Goal: Task Accomplishment & Management: Complete application form

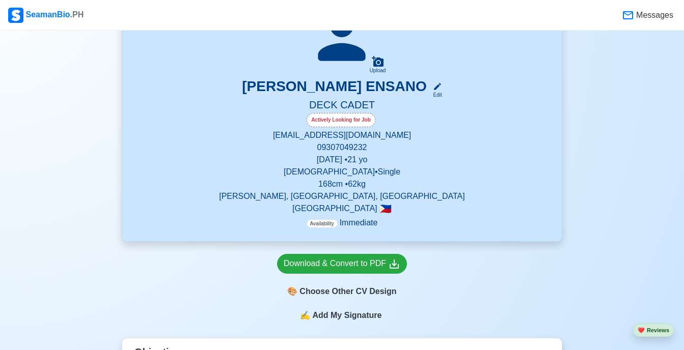
scroll to position [248, 0]
click at [436, 89] on icon at bounding box center [437, 87] width 7 height 7
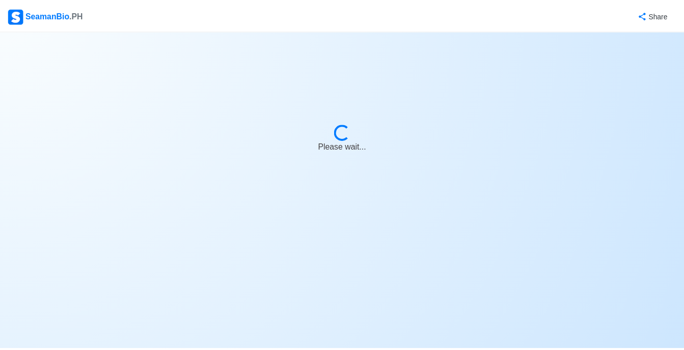
select select "Actively Looking for Job"
select select "Visible for Hiring"
select select "Single"
select select "[DEMOGRAPHIC_DATA]"
select select "PH"
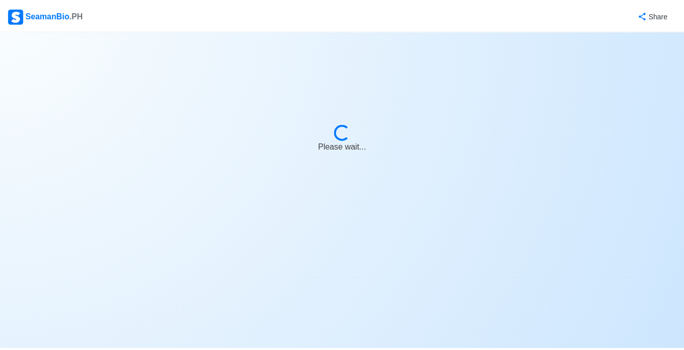
select select "4102416000000"
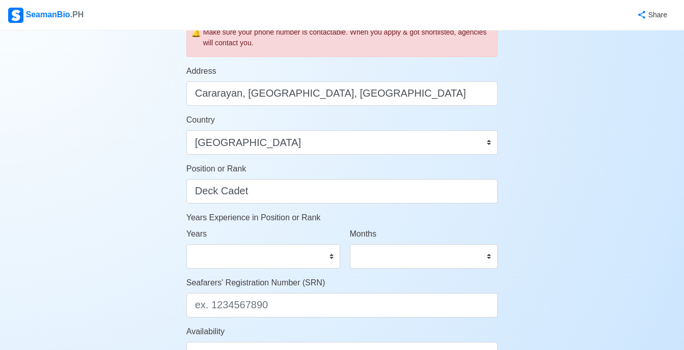
scroll to position [398, 0]
click at [239, 266] on select "0 1 2 3 4 5 6 7 8 9 10 11 12 13 14 15 16 17 18 19 20 21 22 23 24 25 26 27 28 29…" at bounding box center [263, 257] width 154 height 24
select select "0"
click at [186, 245] on select "0 1 2 3 4 5 6 7 8 9 10 11 12 13 14 15 16 17 18 19 20 21 22 23 24 25 26 27 28 29…" at bounding box center [263, 257] width 154 height 24
click at [363, 253] on select "0 1 2 3 4 5 6 7 8 9 10 11" at bounding box center [424, 257] width 148 height 24
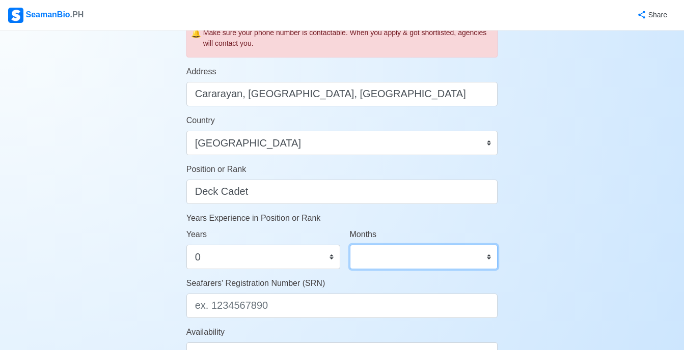
select select "0"
click at [350, 245] on select "0 1 2 3 4 5 6 7 8 9 10 11" at bounding box center [424, 257] width 148 height 24
click at [393, 258] on select "0 1 2 3 4 5 6 7 8 9 10 11" at bounding box center [424, 257] width 148 height 24
click at [383, 14] on div "Share" at bounding box center [380, 15] width 591 height 28
click at [364, 264] on select "0 1 2 3 4 5 6 7 8 9 10 11" at bounding box center [424, 257] width 148 height 24
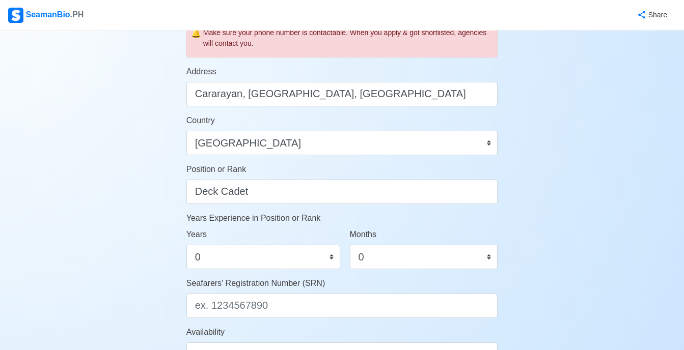
click at [383, 15] on div "Share" at bounding box center [380, 15] width 591 height 28
click at [238, 258] on select "0 1 2 3 4 5 6 7 8 9 10 11 12 13 14 15 16 17 18 19 20 21 22 23 24 25 26 27 28 29…" at bounding box center [263, 257] width 154 height 24
select select
click at [186, 245] on select "0 1 2 3 4 5 6 7 8 9 10 11 12 13 14 15 16 17 18 19 20 21 22 23 24 25 26 27 28 29…" at bounding box center [263, 257] width 154 height 24
click at [374, 252] on select "0 1 2 3 4 5 6 7 8 9 10 11" at bounding box center [424, 257] width 148 height 24
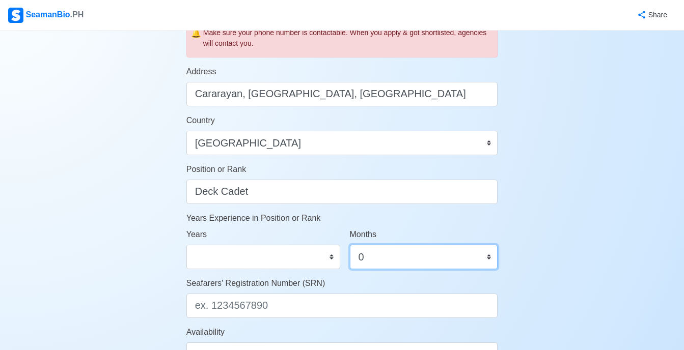
select select
click at [350, 245] on select "0 1 2 3 4 5 6 7 8 9 10 11" at bounding box center [424, 257] width 148 height 24
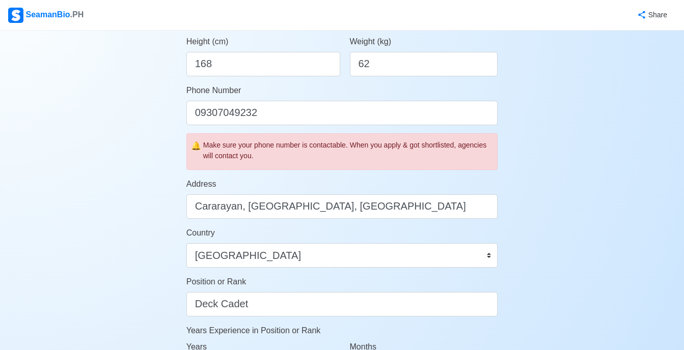
scroll to position [287, 0]
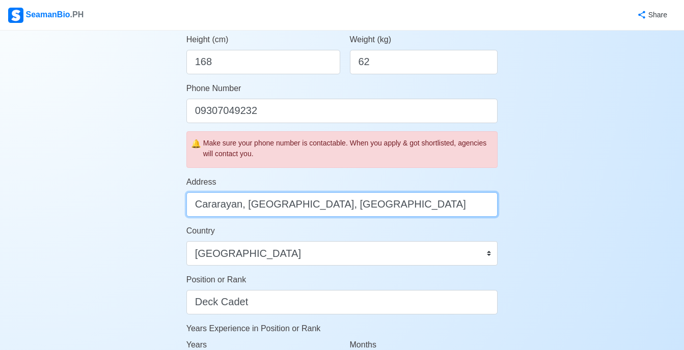
click at [198, 205] on input "Cararayan, [GEOGRAPHIC_DATA], [GEOGRAPHIC_DATA]" at bounding box center [342, 205] width 312 height 24
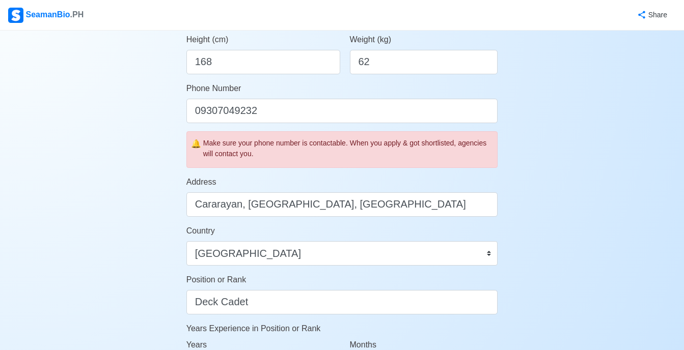
click at [164, 218] on div "Account Setup 🗂️ Your Job Status Onboard Actively Looking for Job Not Looking f…" at bounding box center [342, 207] width 684 height 929
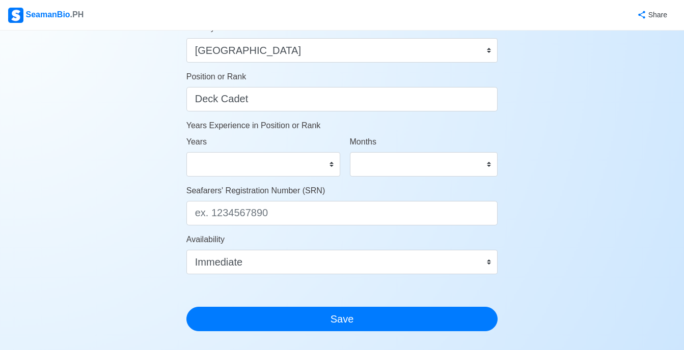
scroll to position [513, 0]
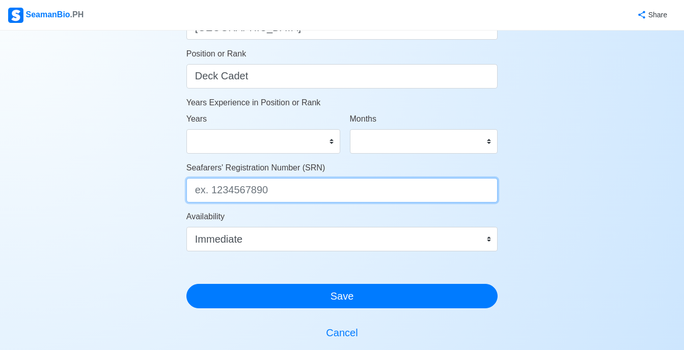
click at [241, 189] on input "Seafarers' Registration Number (SRN)" at bounding box center [342, 190] width 312 height 24
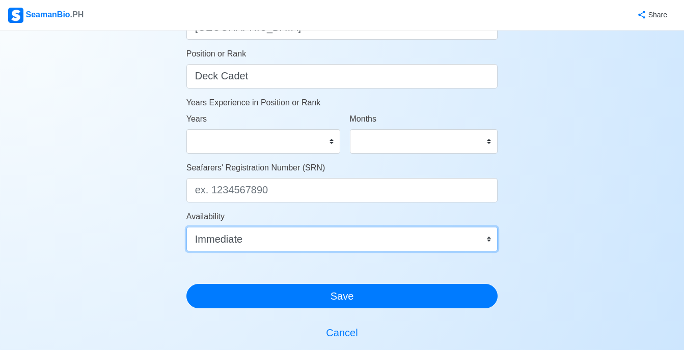
click at [218, 245] on select "Immediate [DATE] [DATE] [DATE] [DATE] [DATE] [DATE] [DATE] [DATE] [DATE]" at bounding box center [342, 239] width 312 height 24
select select "1761926400000"
click at [186, 227] on select "Immediate [DATE] [DATE] [DATE] [DATE] [DATE] [DATE] [DATE] [DATE] [DATE]" at bounding box center [342, 239] width 312 height 24
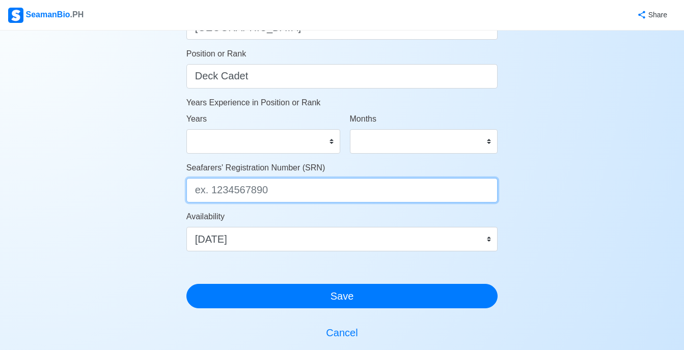
click at [240, 193] on input "Seafarers' Registration Number (SRN)" at bounding box center [342, 190] width 312 height 24
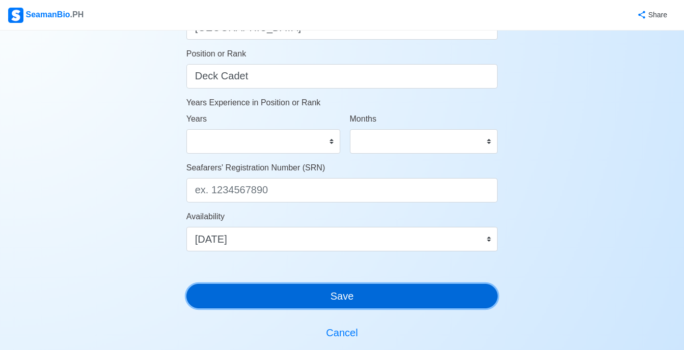
click at [324, 296] on button "Save" at bounding box center [342, 296] width 312 height 24
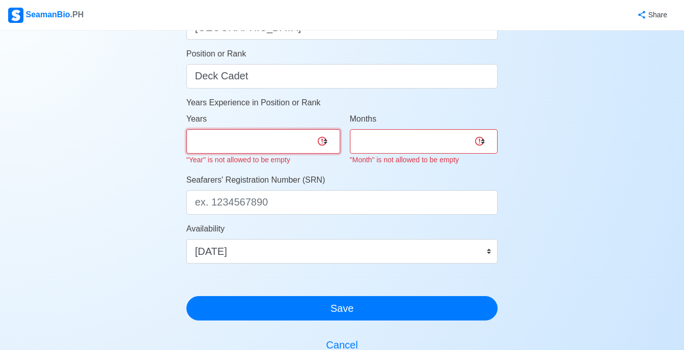
click at [292, 146] on select "0 1 2 3 4 5 6 7 8 9 10 11 12 13 14 15 16 17 18 19 20 21 22 23 24 25 26 27 28 29…" at bounding box center [263, 141] width 154 height 24
select select "0"
click at [186, 129] on select "0 1 2 3 4 5 6 7 8 9 10 11 12 13 14 15 16 17 18 19 20 21 22 23 24 25 26 27 28 29…" at bounding box center [263, 141] width 154 height 24
click at [368, 138] on select "0 1 2 3 4 5 6 7 8 9 10 11" at bounding box center [424, 141] width 148 height 24
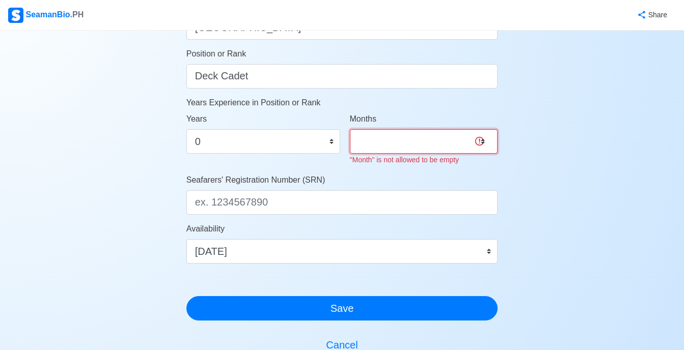
select select "0"
click at [350, 129] on select "0 1 2 3 4 5 6 7 8 9 10 11" at bounding box center [424, 141] width 148 height 24
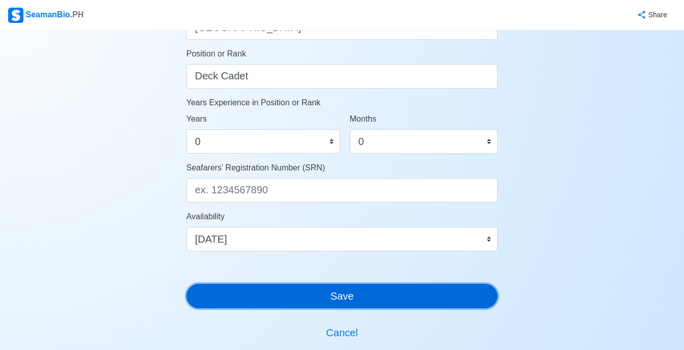
click at [274, 293] on button "Save" at bounding box center [342, 296] width 312 height 24
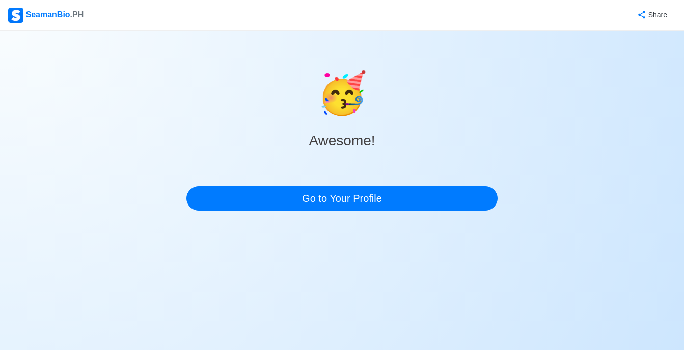
scroll to position [0, 0]
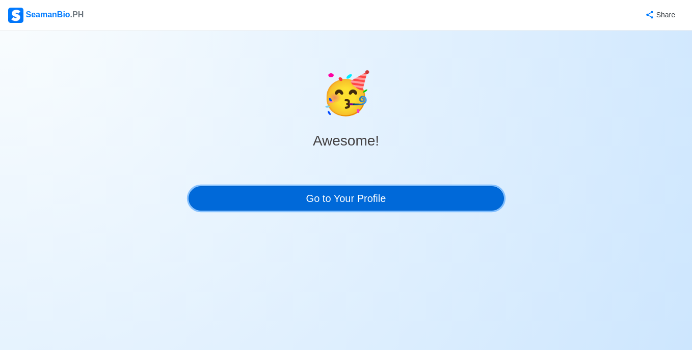
click at [308, 192] on link "Go to Your Profile" at bounding box center [345, 198] width 315 height 24
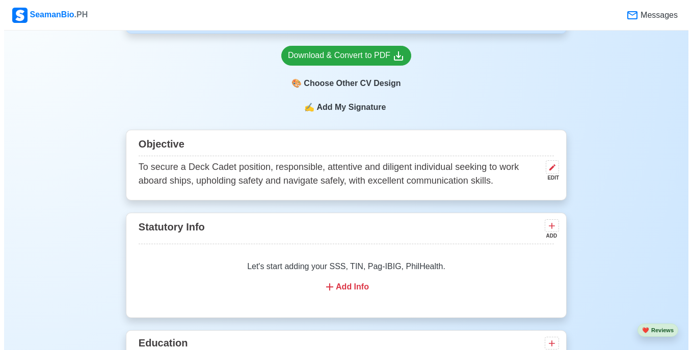
scroll to position [420, 0]
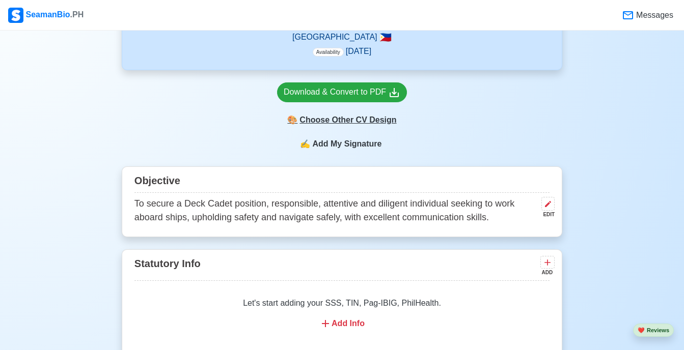
click at [328, 120] on div "🎨 Choose Other CV Design" at bounding box center [342, 120] width 130 height 19
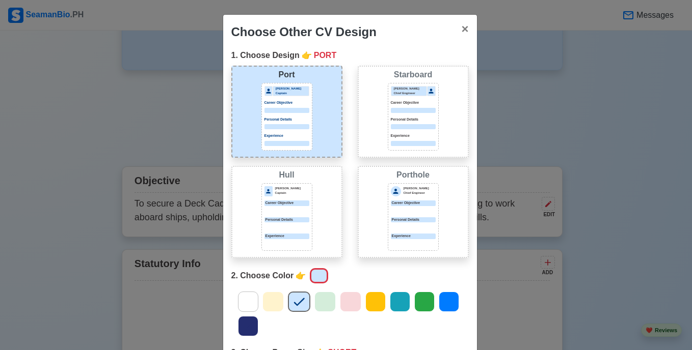
click at [388, 124] on div "[PERSON_NAME] Chief Engineer Career Objective Personal Details Experience" at bounding box center [413, 117] width 51 height 68
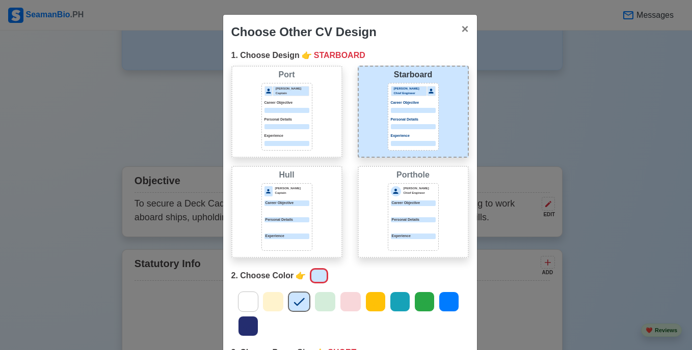
click at [285, 130] on div "[PERSON_NAME] Captain Career Objective Personal Details Experience" at bounding box center [286, 117] width 51 height 68
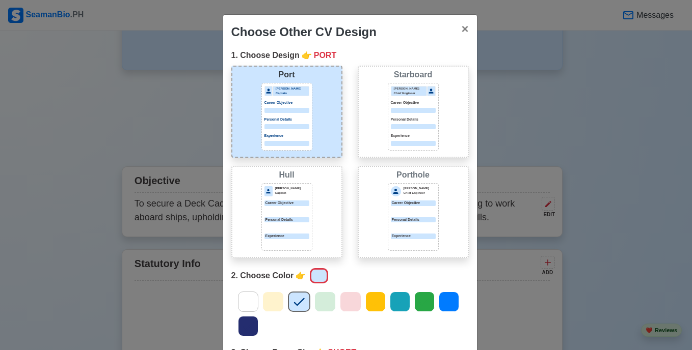
click at [295, 196] on div "[PERSON_NAME] Captain" at bounding box center [290, 191] width 37 height 10
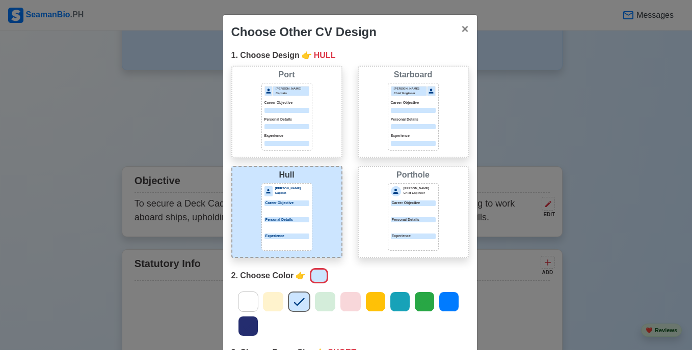
click at [373, 201] on div "Porthole [PERSON_NAME] Chief Engineer Career Objective Personal Details Experie…" at bounding box center [413, 212] width 111 height 92
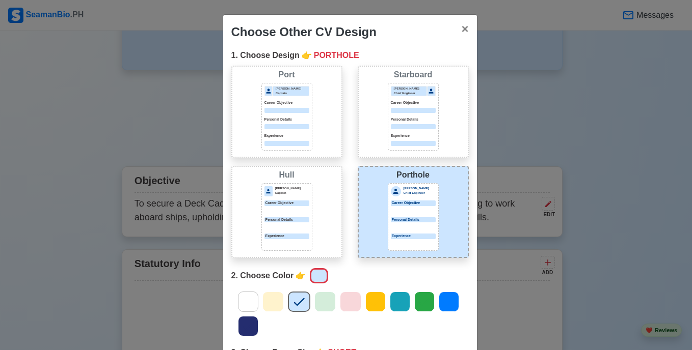
click at [388, 149] on div "[PERSON_NAME] Chief Engineer Career Objective Personal Details Experience" at bounding box center [413, 117] width 51 height 68
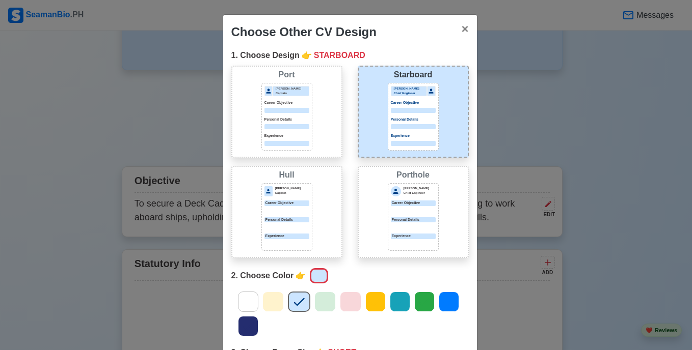
click at [311, 175] on div "Hull" at bounding box center [286, 175] width 105 height 12
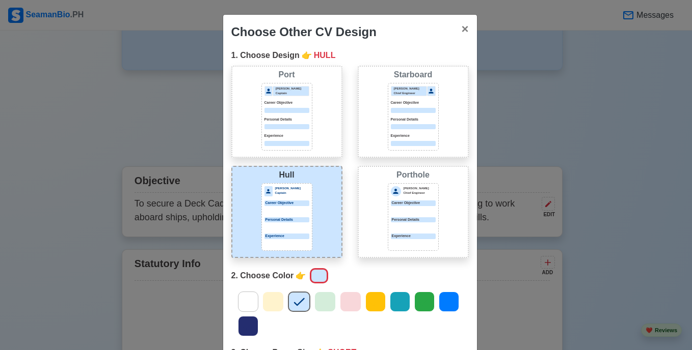
click at [299, 138] on p "Experience" at bounding box center [286, 136] width 45 height 6
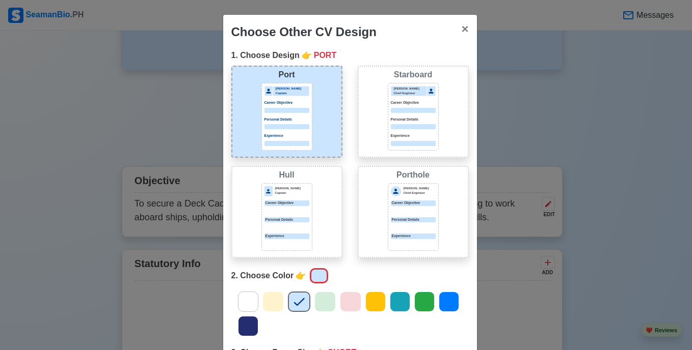
click at [403, 127] on div at bounding box center [413, 126] width 45 height 5
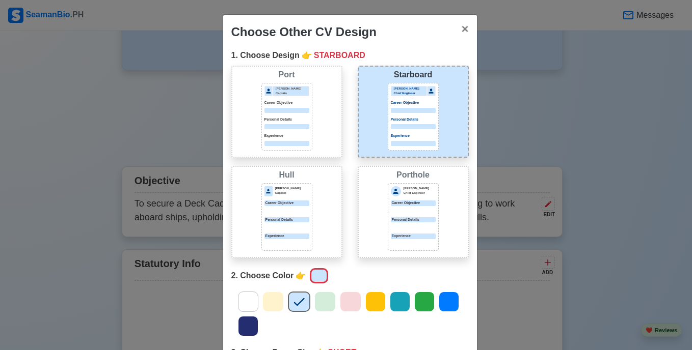
click at [270, 202] on p "Career Objective" at bounding box center [286, 204] width 45 height 6
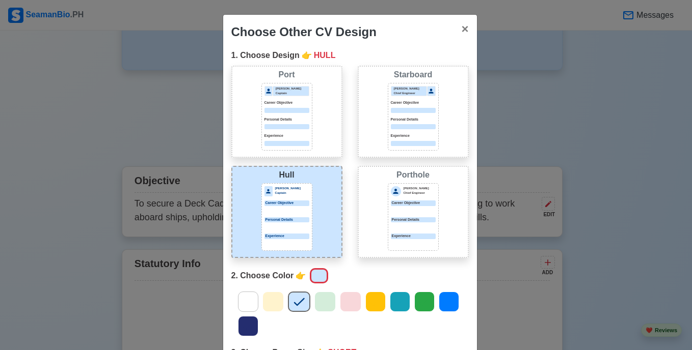
click at [361, 212] on div "Porthole [PERSON_NAME] Chief Engineer Career Objective Personal Details Experie…" at bounding box center [413, 212] width 111 height 92
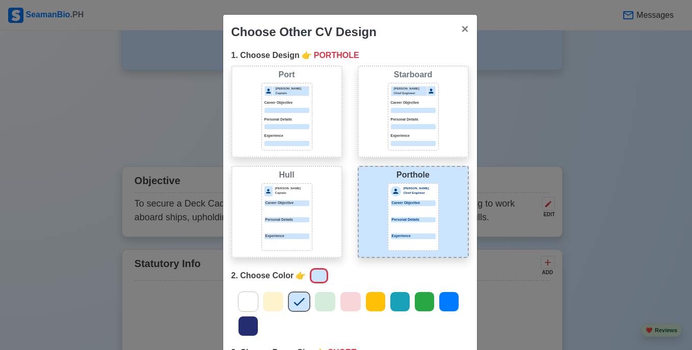
click at [284, 203] on p "Career Objective" at bounding box center [286, 204] width 45 height 6
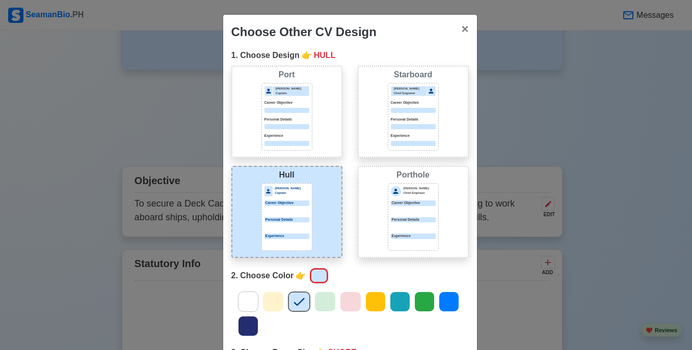
click at [367, 205] on div "Porthole [PERSON_NAME] Chief Engineer Career Objective Personal Details Experie…" at bounding box center [413, 212] width 111 height 92
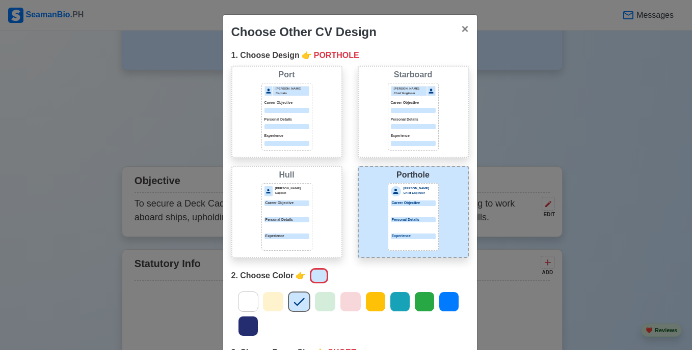
click at [298, 204] on p "Career Objective" at bounding box center [286, 204] width 45 height 6
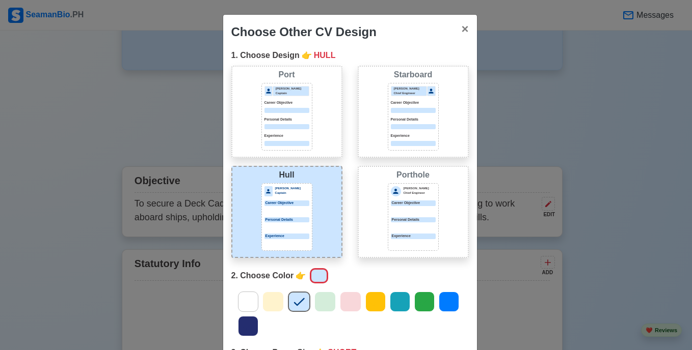
click at [370, 212] on div "Porthole [PERSON_NAME] Chief Engineer Career Objective Personal Details Experie…" at bounding box center [413, 212] width 111 height 92
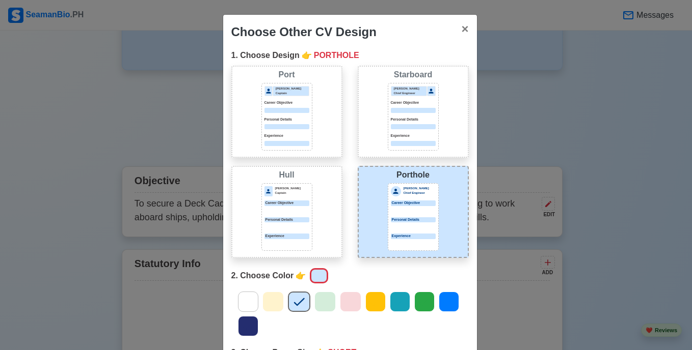
click at [289, 217] on p "Personal Details" at bounding box center [286, 220] width 45 height 6
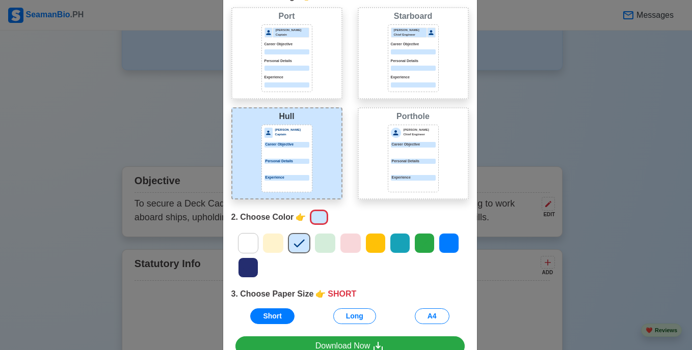
scroll to position [59, 0]
click at [248, 267] on icon at bounding box center [247, 267] width 15 height 15
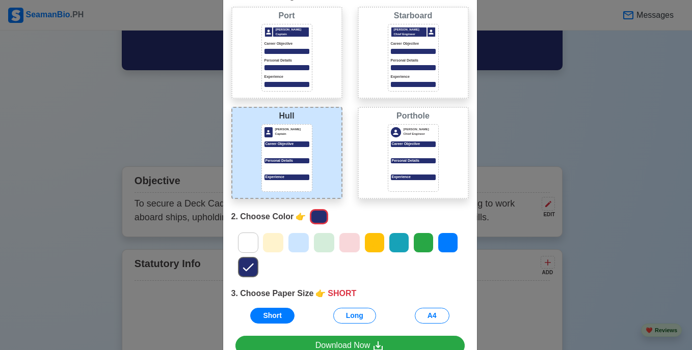
click at [293, 245] on icon at bounding box center [298, 243] width 11 height 8
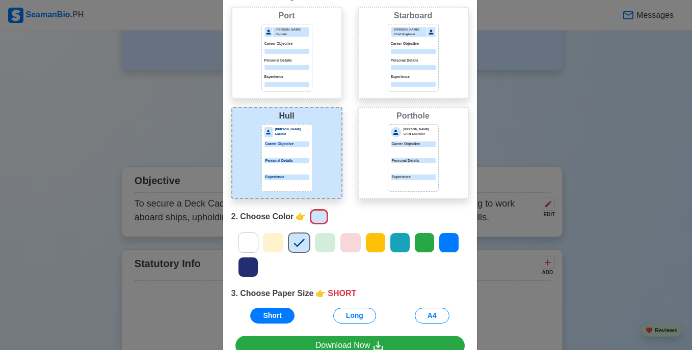
click at [242, 241] on icon at bounding box center [247, 242] width 15 height 15
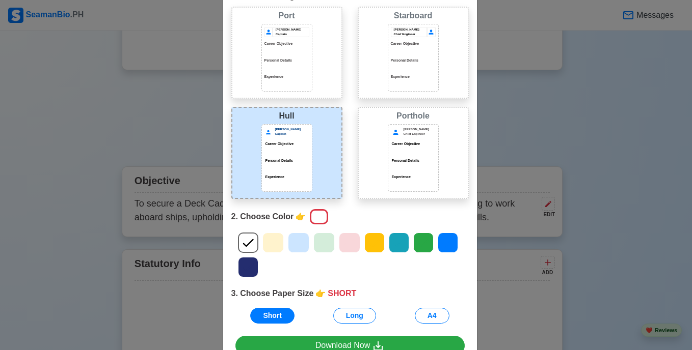
click at [291, 242] on icon at bounding box center [298, 242] width 15 height 15
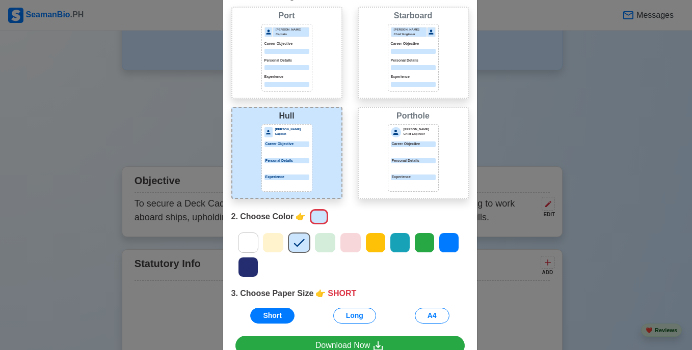
click at [230, 239] on div at bounding box center [350, 255] width 253 height 49
click at [242, 239] on icon at bounding box center [247, 242] width 15 height 15
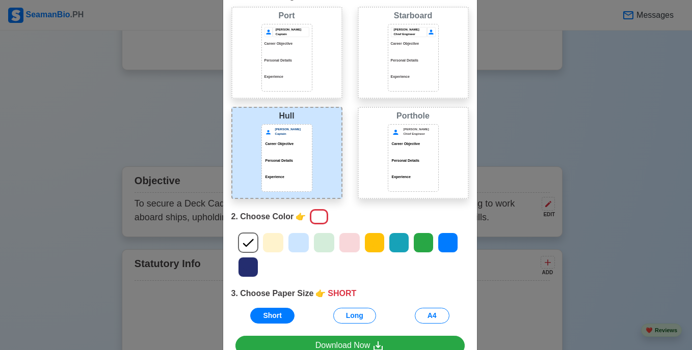
click at [295, 236] on icon at bounding box center [298, 242] width 15 height 15
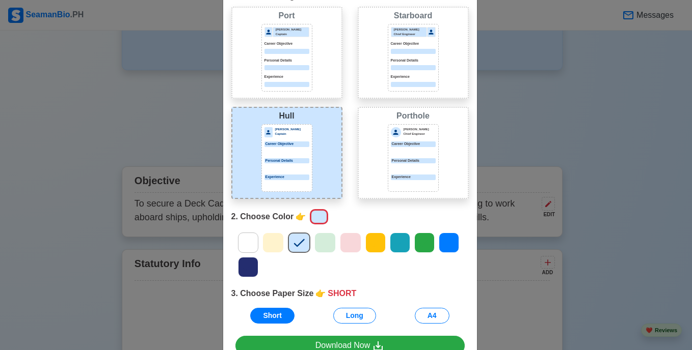
scroll to position [85, 0]
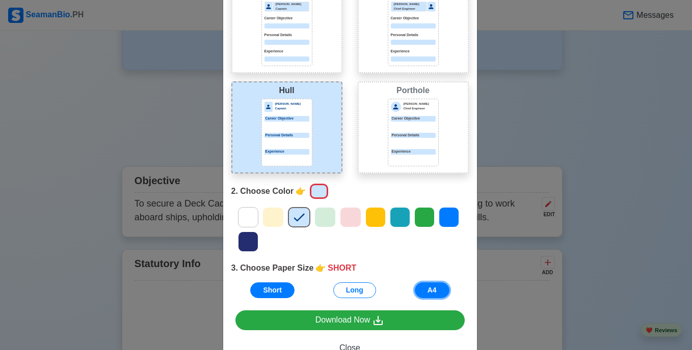
click at [435, 292] on button "A4" at bounding box center [432, 291] width 35 height 16
click at [256, 290] on button "Short" at bounding box center [272, 291] width 44 height 16
click at [333, 298] on div "Short Long A4" at bounding box center [349, 291] width 237 height 16
click at [342, 295] on button "Long" at bounding box center [354, 291] width 43 height 16
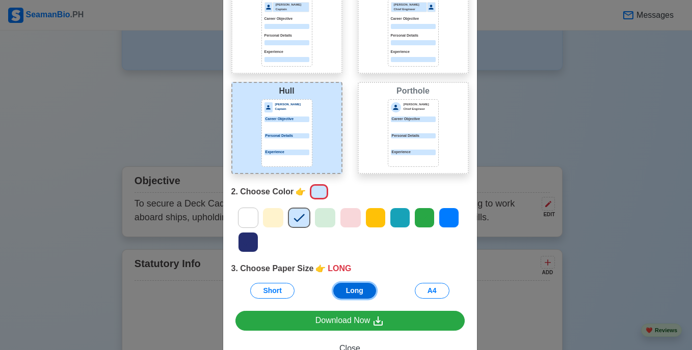
scroll to position [81, 0]
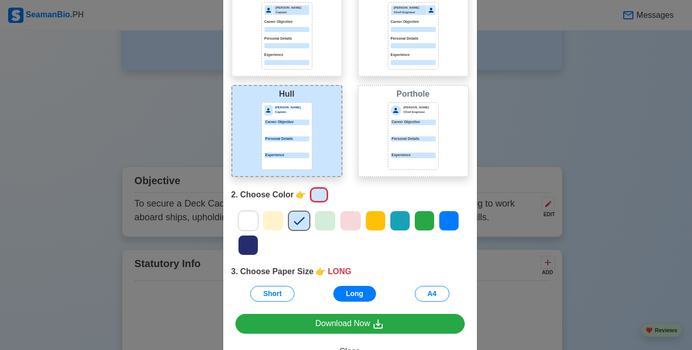
click at [247, 219] on icon at bounding box center [247, 221] width 11 height 8
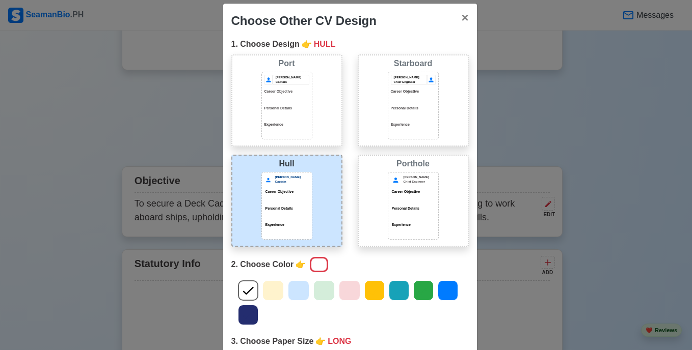
scroll to position [11, 0]
click at [276, 287] on icon at bounding box center [272, 291] width 15 height 15
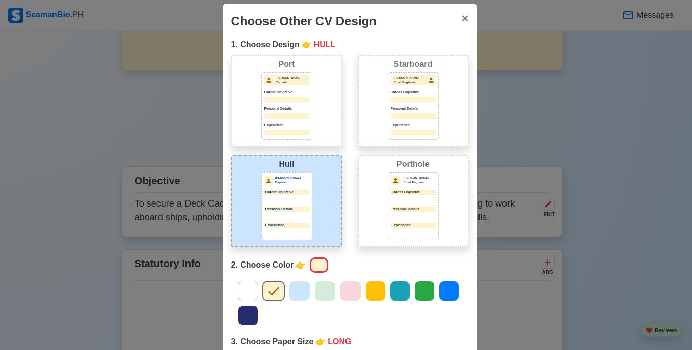
click at [296, 287] on icon at bounding box center [299, 291] width 15 height 15
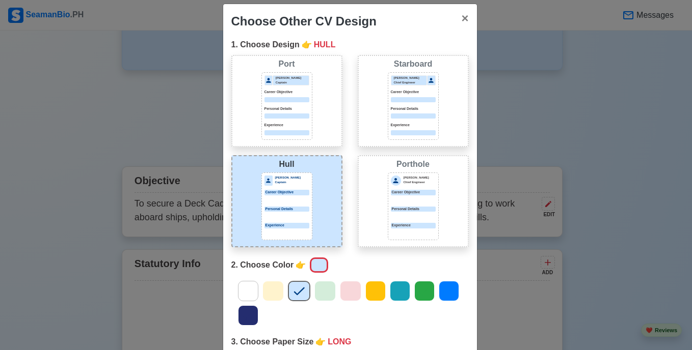
click at [445, 291] on icon at bounding box center [448, 291] width 15 height 15
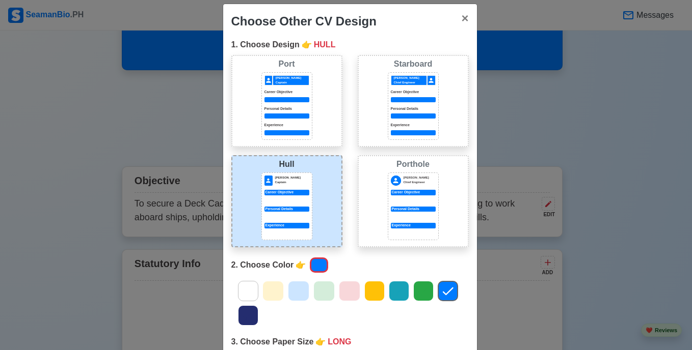
click at [292, 292] on icon at bounding box center [298, 291] width 15 height 15
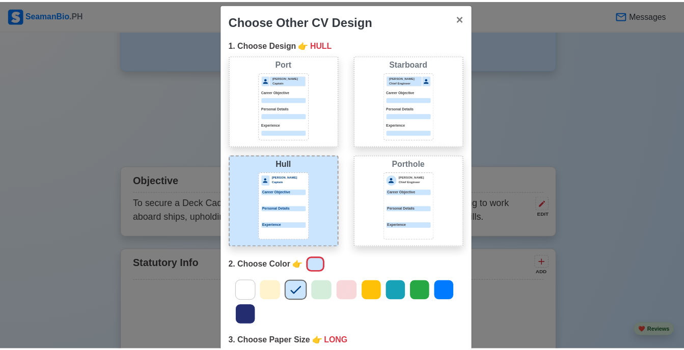
scroll to position [120, 0]
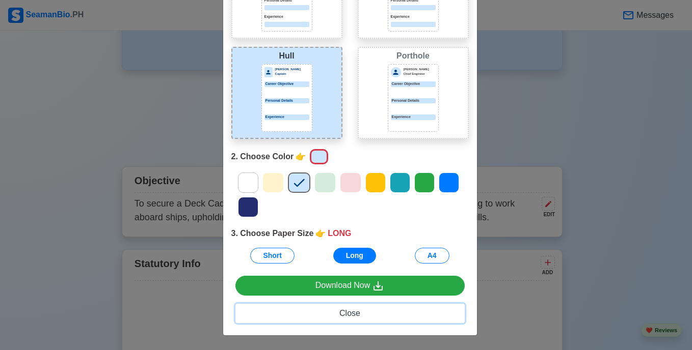
click at [341, 315] on span "Close" at bounding box center [349, 313] width 21 height 9
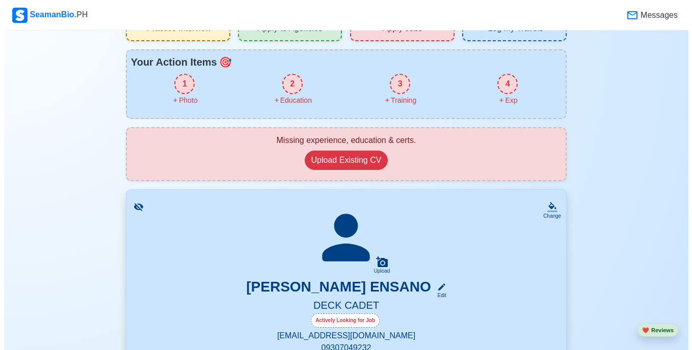
scroll to position [50, 0]
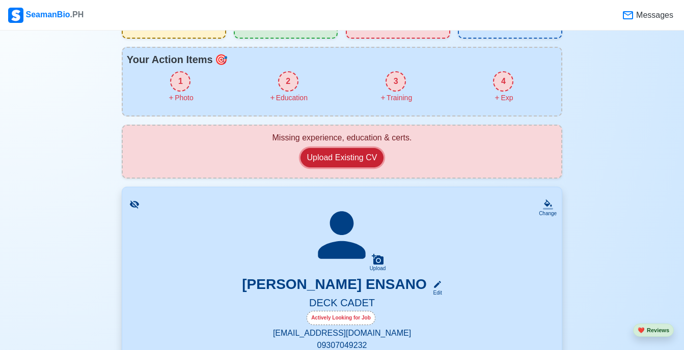
click at [319, 165] on button "Upload Existing CV" at bounding box center [342, 157] width 84 height 19
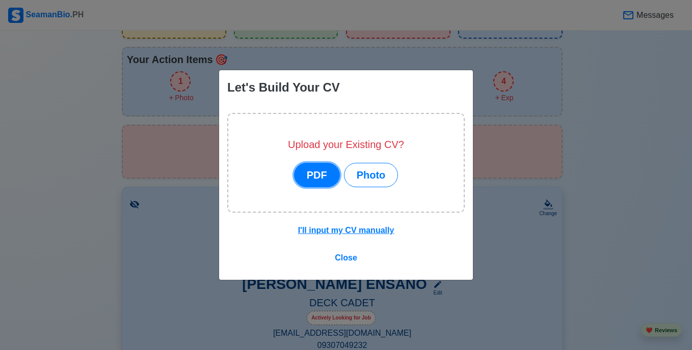
click at [316, 179] on button "PDF" at bounding box center [317, 175] width 46 height 24
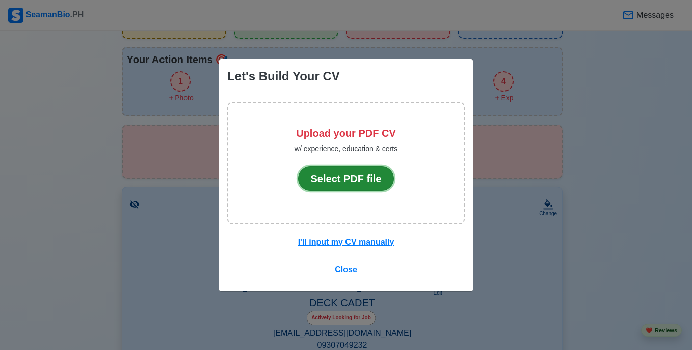
click at [345, 188] on button "Select PDF file" at bounding box center [346, 179] width 96 height 24
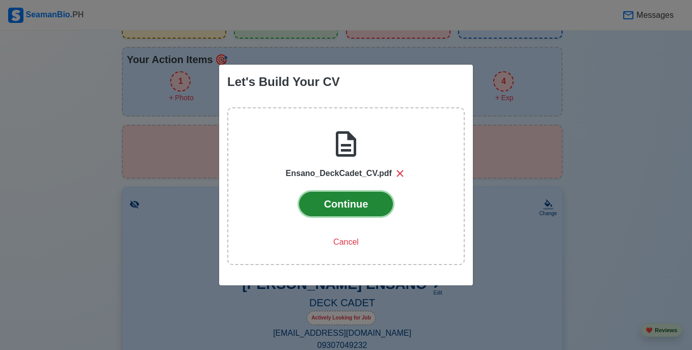
click at [345, 210] on button "Continue" at bounding box center [346, 204] width 94 height 24
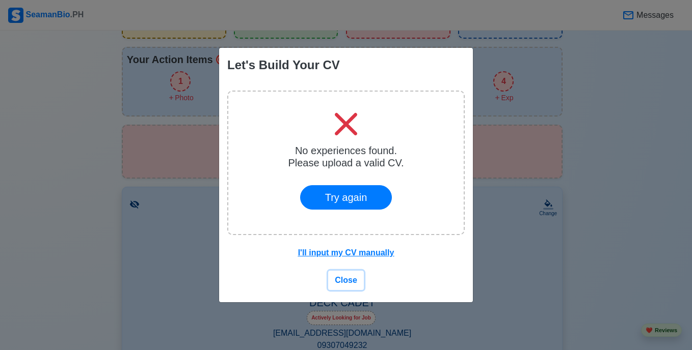
drag, startPoint x: 342, startPoint y: 280, endPoint x: 303, endPoint y: 254, distance: 46.6
click at [303, 254] on div "I'll input my CV manually Close" at bounding box center [346, 272] width 254 height 59
click at [303, 254] on u "I'll input my CV manually" at bounding box center [346, 253] width 96 height 9
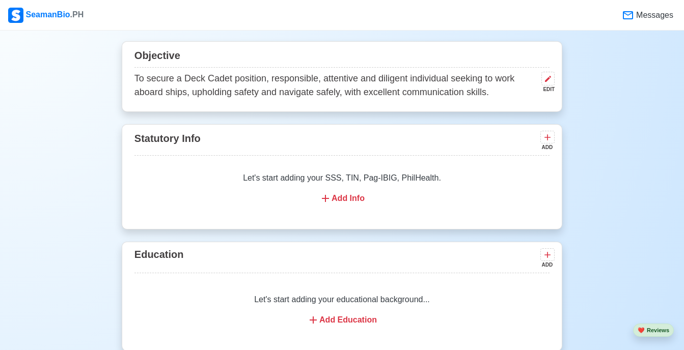
scroll to position [527, 0]
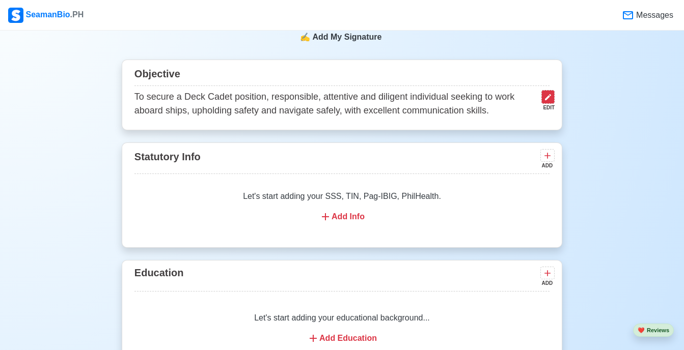
click at [546, 99] on icon at bounding box center [548, 97] width 8 height 8
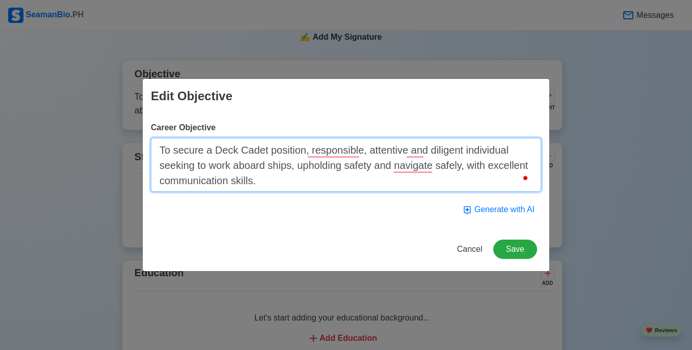
drag, startPoint x: 264, startPoint y: 181, endPoint x: 144, endPoint y: 144, distance: 126.0
click at [144, 144] on div "Career Objective To secure a Deck Cadet position, responsible, attentive and di…" at bounding box center [346, 171] width 406 height 114
paste textarea "apply my knowledge as a Deck Cadet in securing a training opportunity at your e…"
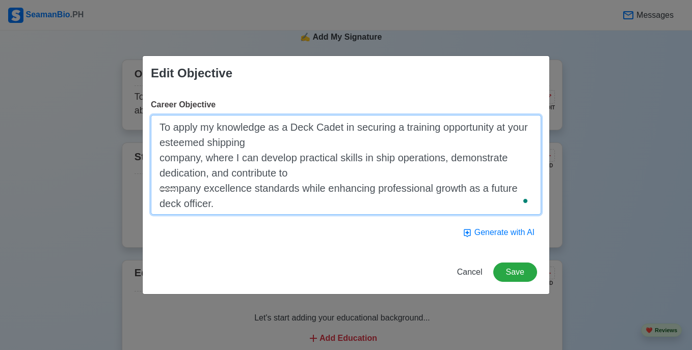
click at [165, 158] on textarea "To apply my knowledge as a Deck Cadet in securing a training opportunity at you…" at bounding box center [346, 165] width 390 height 100
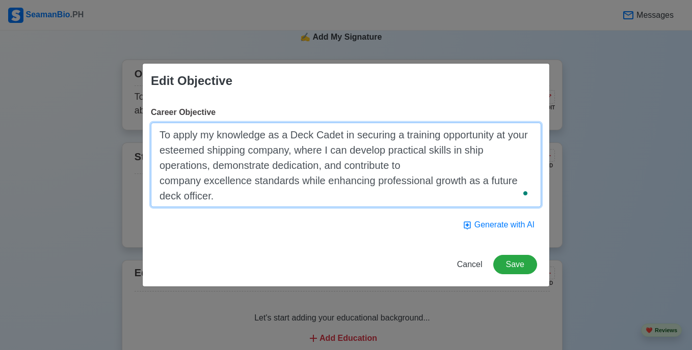
click at [159, 166] on textarea "To apply my knowledge as a Deck Cadet in securing a training opportunity at you…" at bounding box center [346, 165] width 390 height 85
click at [158, 182] on textarea "To apply my knowledge as a Deck Cadet in securing a training opportunity at you…" at bounding box center [346, 165] width 390 height 85
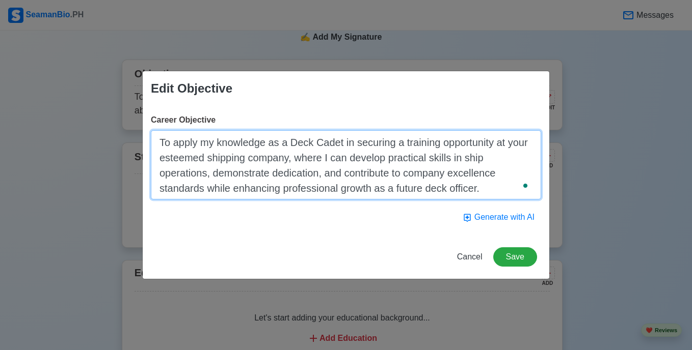
click at [159, 184] on textarea "To apply my knowledge as a Deck Cadet in securing a training opportunity at you…" at bounding box center [346, 164] width 390 height 69
type textarea "To apply my knowledge as a Deck Cadet in securing a training opportunity at you…"
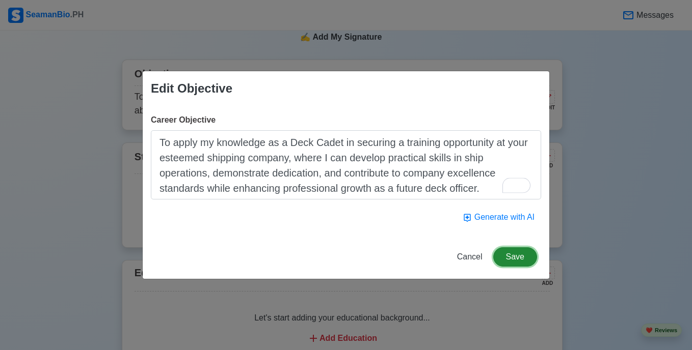
click at [518, 261] on button "Save" at bounding box center [515, 257] width 44 height 19
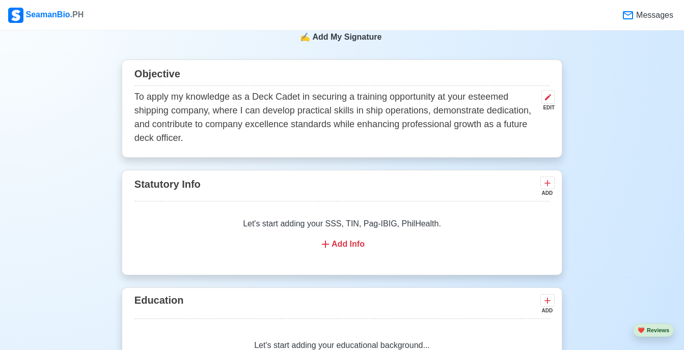
scroll to position [578, 0]
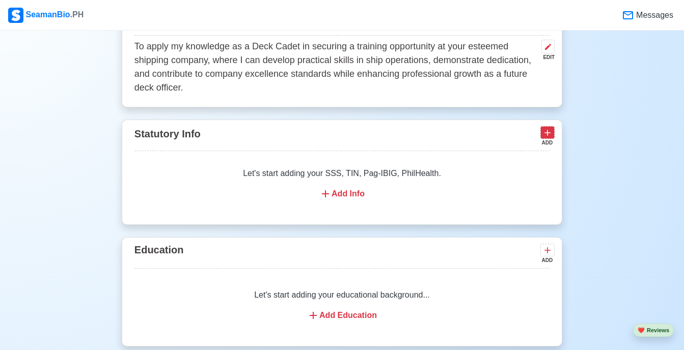
click at [548, 136] on icon at bounding box center [547, 133] width 10 height 10
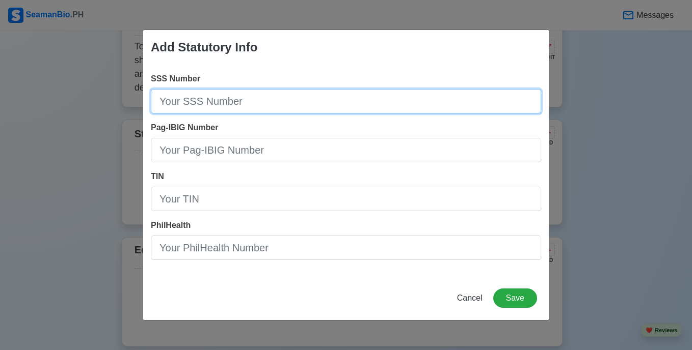
click at [200, 111] on input "SSS Number" at bounding box center [346, 101] width 390 height 24
paste input "[PHONE_NUMBER]"
type input "[PHONE_NUMBER]"
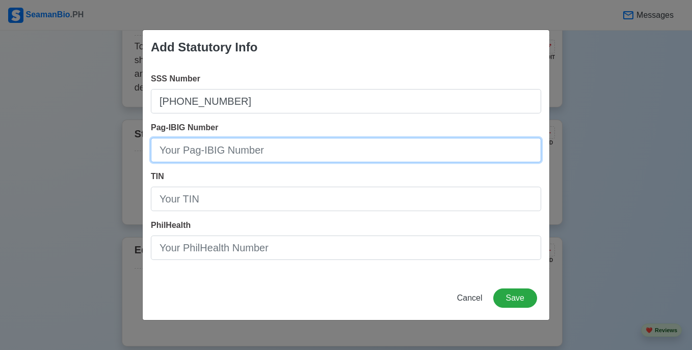
click at [229, 146] on input "Pag-IBIG Number" at bounding box center [346, 150] width 390 height 24
paste input "100255726603"
type input "100255726603"
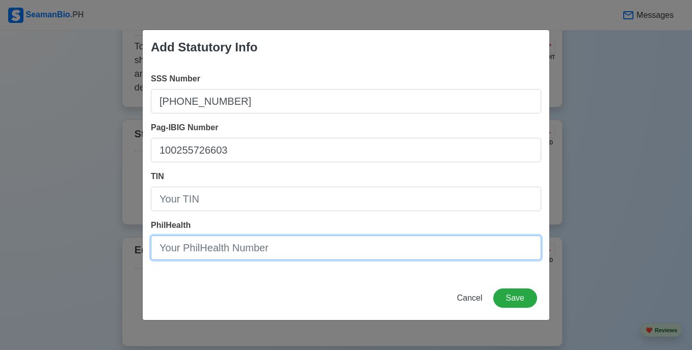
click at [231, 240] on input "PhilHealth" at bounding box center [346, 248] width 390 height 24
paste input "121355846900"
type input "121355846900"
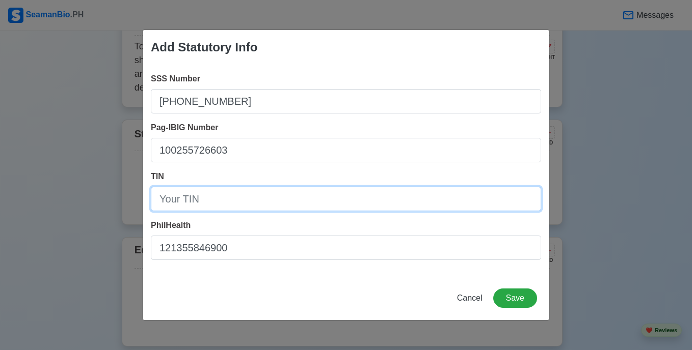
click at [247, 193] on input "TIN" at bounding box center [346, 199] width 390 height 24
paste input "[PHONE_NUMBER]"
type input "[PHONE_NUMBER]"
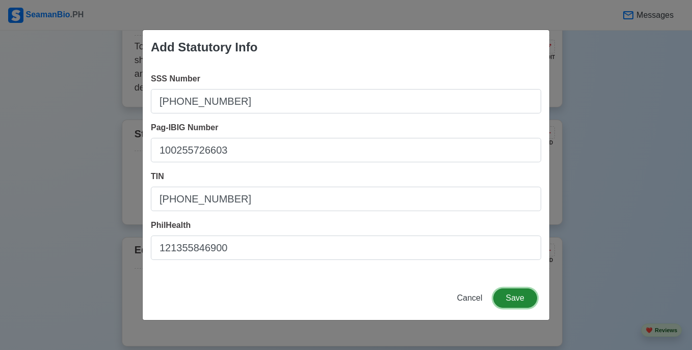
click at [521, 298] on button "Save" at bounding box center [515, 298] width 44 height 19
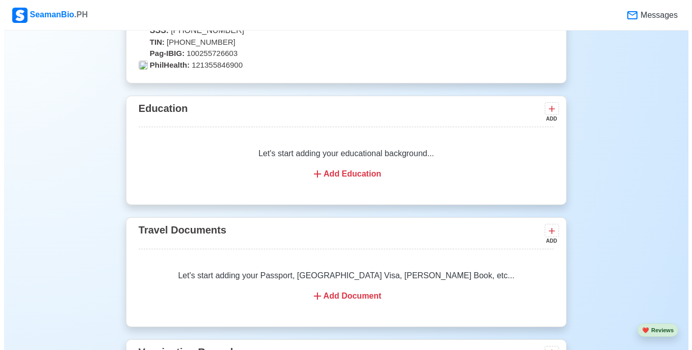
scroll to position [719, 0]
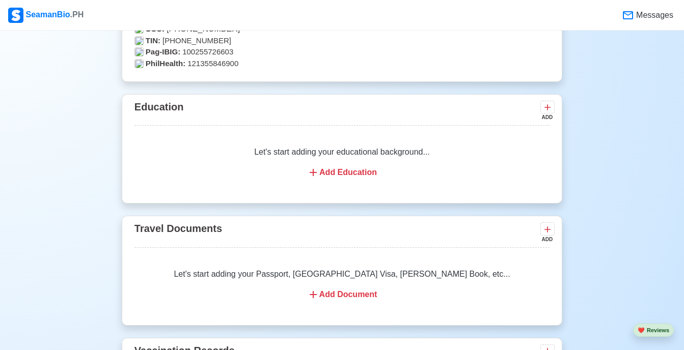
click at [341, 173] on div "Add Education" at bounding box center [342, 173] width 391 height 12
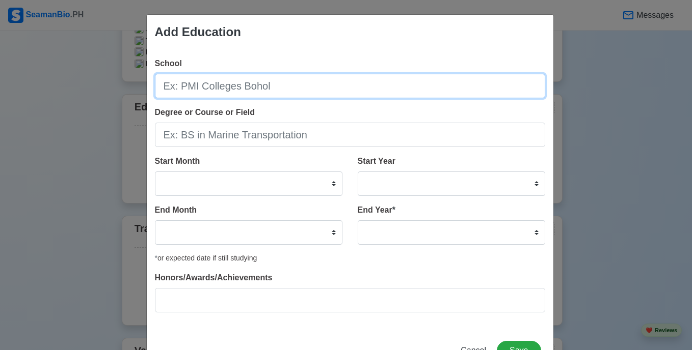
click at [202, 88] on input "School" at bounding box center [350, 86] width 390 height 24
drag, startPoint x: 216, startPoint y: 87, endPoint x: 129, endPoint y: 86, distance: 87.6
click at [129, 86] on div "Add Education School Mariners Degree or Course or Field Start Month January Feb…" at bounding box center [346, 175] width 692 height 350
paste input "’s Polytechnic Colleges Foundation of [GEOGRAPHIC_DATA] (Cam. Sur), Inc."
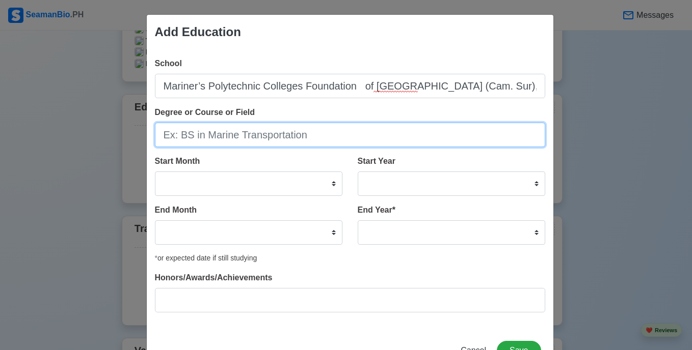
click at [301, 125] on input "Degree or Course or Field" at bounding box center [350, 135] width 390 height 24
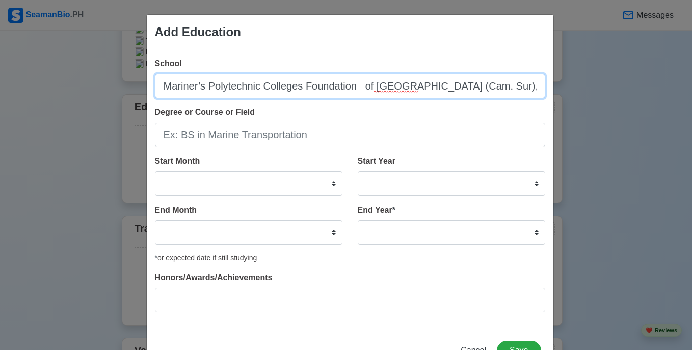
click at [361, 92] on input "Mariner’s Polytechnic Colleges Foundation of [GEOGRAPHIC_DATA] (Cam. Sur), Inc." at bounding box center [350, 86] width 390 height 24
type input "Mariner’s Polytechnic Colleges Foundation of [GEOGRAPHIC_DATA] (Cam. Sur), Inc."
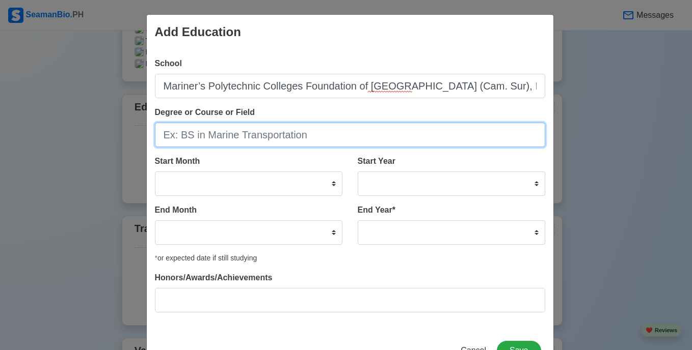
click at [322, 135] on input "Degree or Course or Field" at bounding box center [350, 135] width 390 height 24
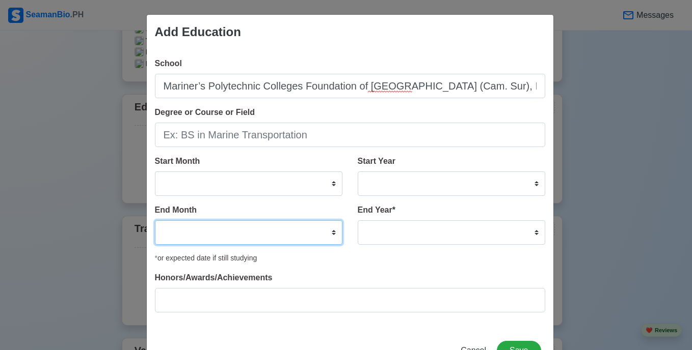
click at [215, 234] on select "January February March April May June July August September October November De…" at bounding box center [248, 233] width 187 height 24
click at [408, 154] on div "School Mariner’s Polytechnic Colleges Foundation of [GEOGRAPHIC_DATA] (Cam. Sur…" at bounding box center [350, 189] width 406 height 280
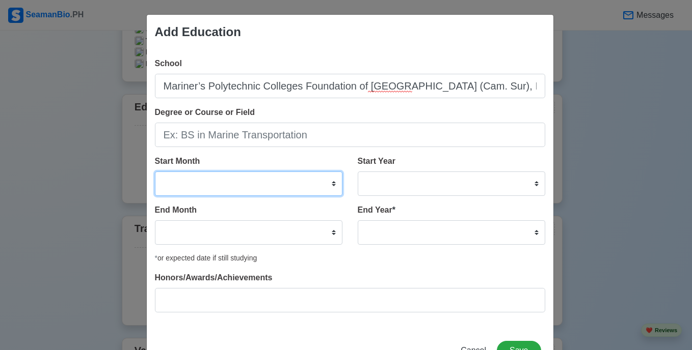
click at [321, 184] on select "January February March April May June July August September October November De…" at bounding box center [248, 184] width 187 height 24
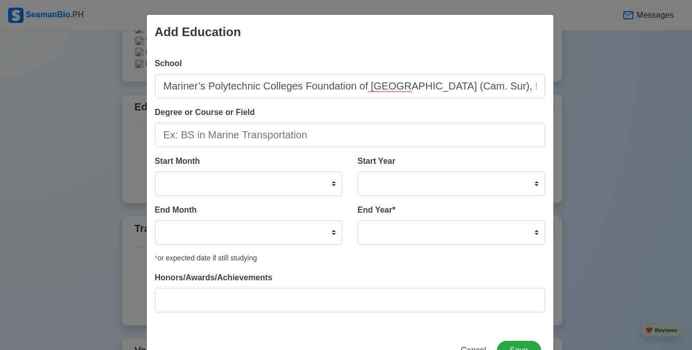
click at [249, 211] on div "End Month January February March April May June July August September October N…" at bounding box center [248, 224] width 187 height 41
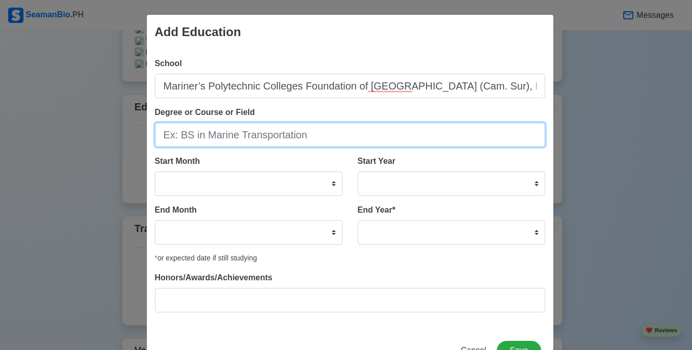
click at [257, 138] on input "Degree or Course or Field" at bounding box center [350, 135] width 390 height 24
type input "BS in Marine Transportation"
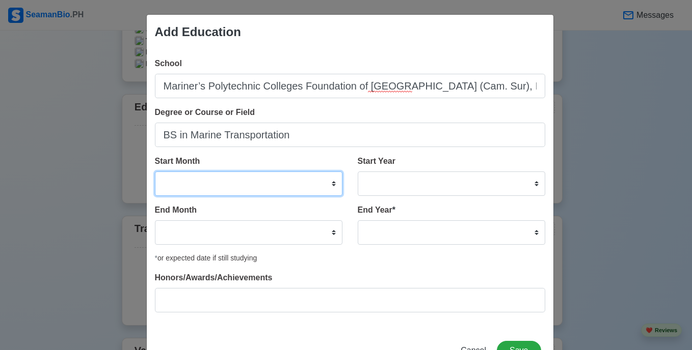
click at [201, 180] on select "January February March April May June July August September October November De…" at bounding box center [248, 184] width 187 height 24
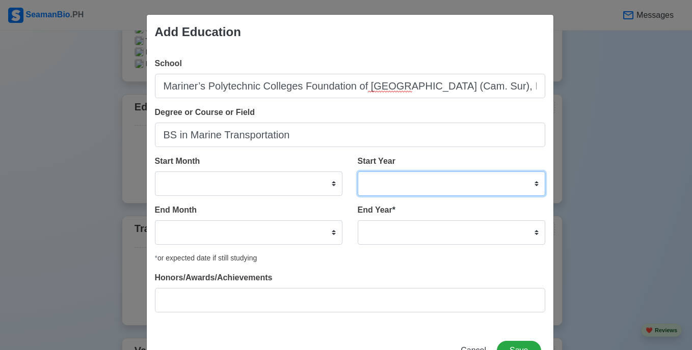
click at [371, 175] on select "2025 2024 2023 2022 2021 2020 2019 2018 2017 2016 2015 2014 2013 2012 2011 2010…" at bounding box center [451, 184] width 187 height 24
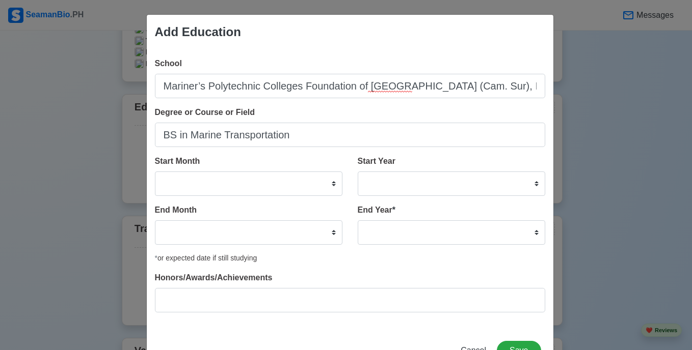
click at [338, 161] on div "Start Month January February March April May June July August September October…" at bounding box center [248, 175] width 187 height 41
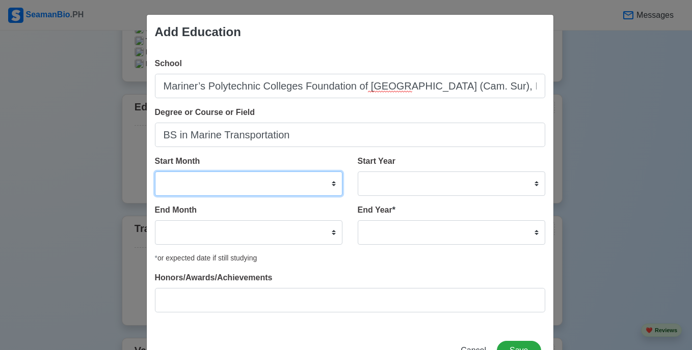
click at [278, 185] on select "January February March April May June July August September October November De…" at bounding box center [248, 184] width 187 height 24
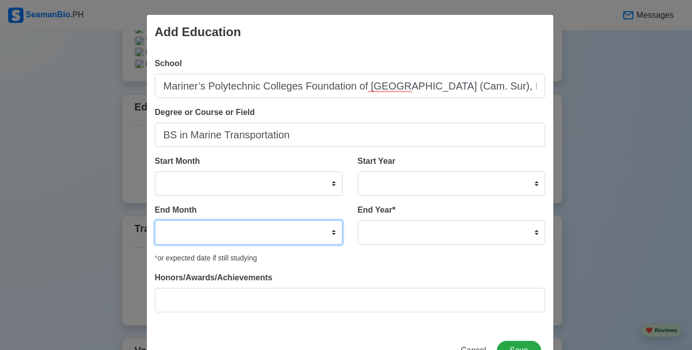
click at [320, 226] on select "January February March April May June July August September October November De…" at bounding box center [248, 233] width 187 height 24
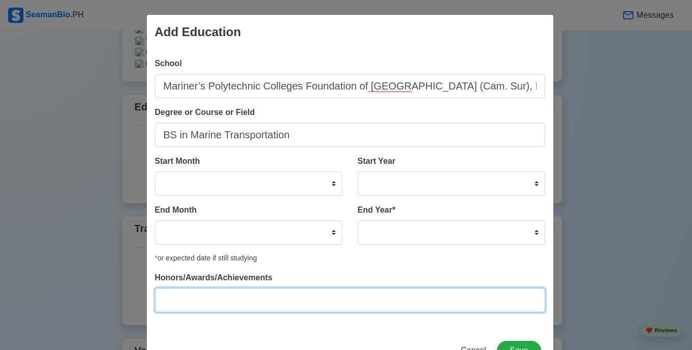
click at [233, 293] on input "Honors/Awards/Achievements" at bounding box center [350, 300] width 390 height 24
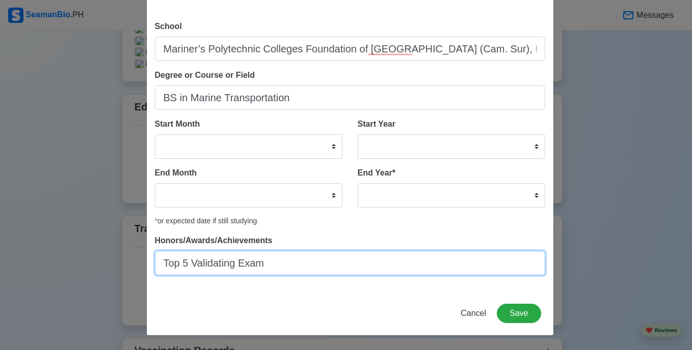
type input "Top 5 Validating Exam"
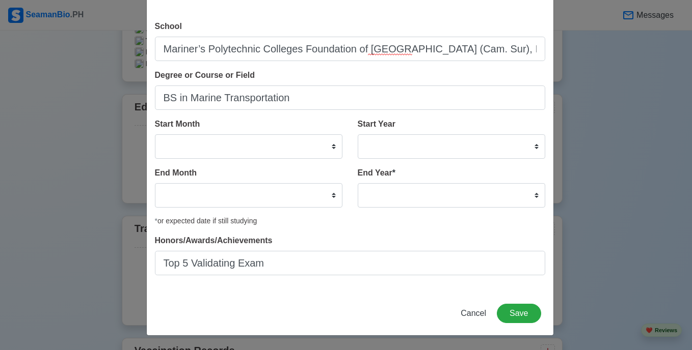
click at [281, 227] on div "School Mariner’s Polytechnic Colleges Foundation of [GEOGRAPHIC_DATA] (Cam. Sur…" at bounding box center [350, 152] width 406 height 280
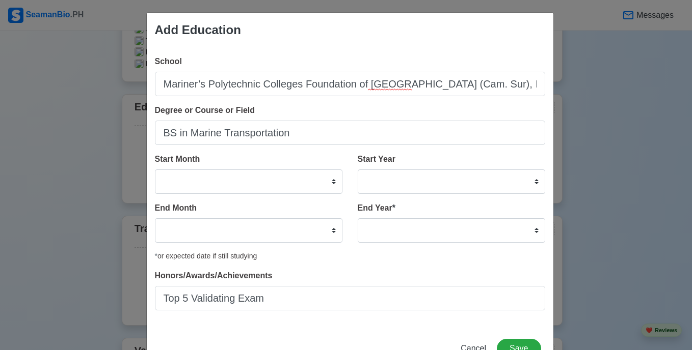
scroll to position [0, 0]
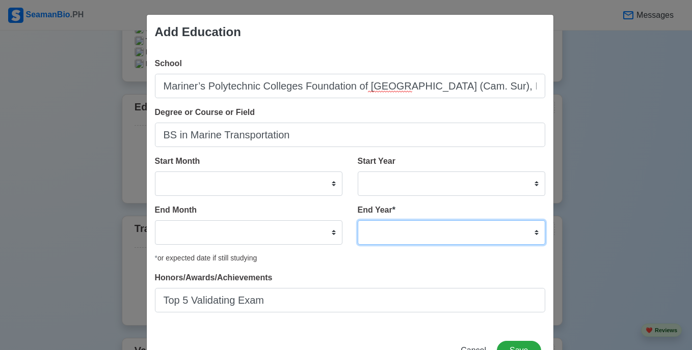
click at [374, 234] on select "2035 2034 2033 2032 2031 2030 2029 2028 2027 2026 2025 2024 2023 2022 2021 2020…" at bounding box center [451, 233] width 187 height 24
click at [359, 258] on div "* or expected date if still studying" at bounding box center [350, 258] width 390 height 11
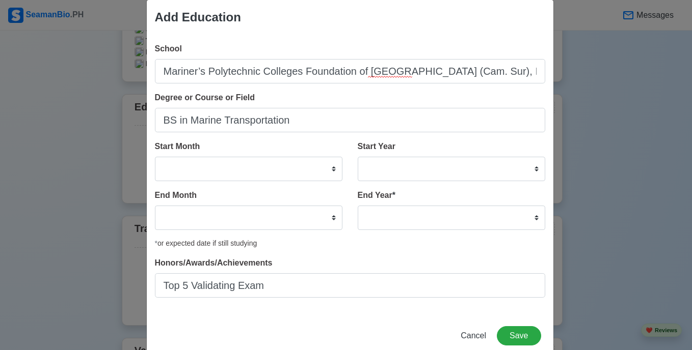
scroll to position [15, 0]
click at [99, 176] on div "Add Education School Mariner’s Polytechnic Colleges Foundation of [GEOGRAPHIC_D…" at bounding box center [346, 175] width 692 height 350
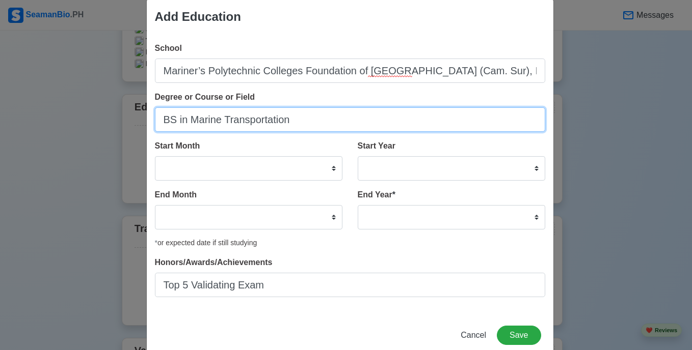
drag, startPoint x: 298, startPoint y: 121, endPoint x: 118, endPoint y: 115, distance: 180.9
click at [118, 115] on div "Add Education School Mariner’s Polytechnic Colleges Foundation of [GEOGRAPHIC_D…" at bounding box center [346, 175] width 692 height 350
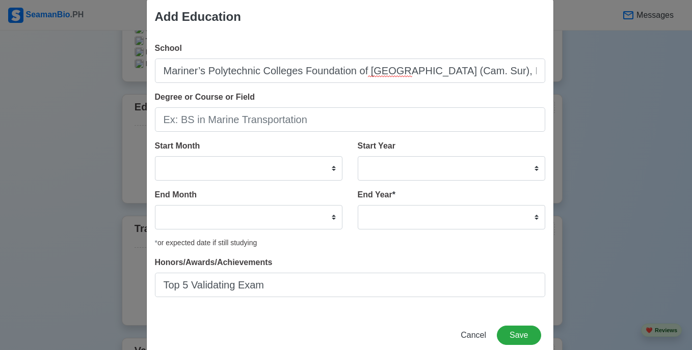
click at [353, 263] on div "Honors/Awards/Achievements Top 5 Validating Exam" at bounding box center [350, 277] width 390 height 41
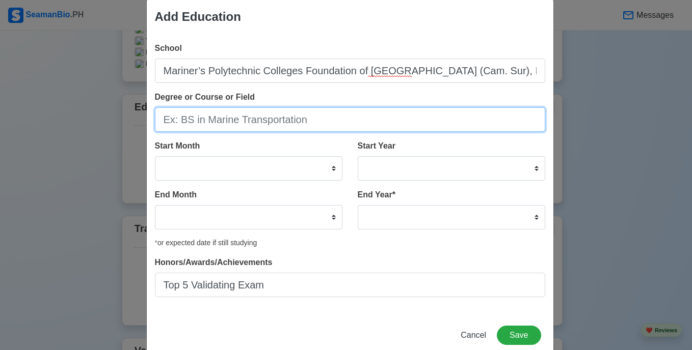
click at [247, 124] on input "Degree or Course or Field" at bounding box center [350, 119] width 390 height 24
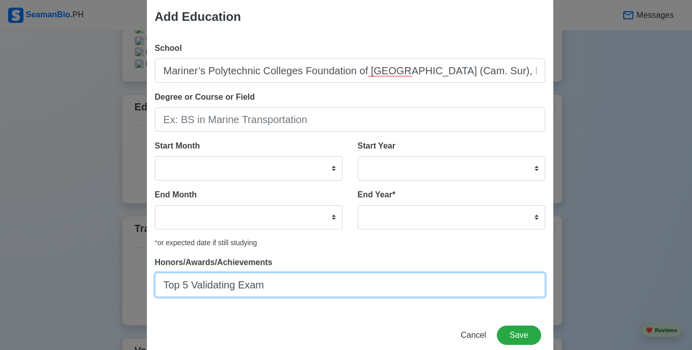
click at [276, 296] on input "Top 5 Validating Exam" at bounding box center [350, 285] width 390 height 24
type input "Top 5 Validating Exam"
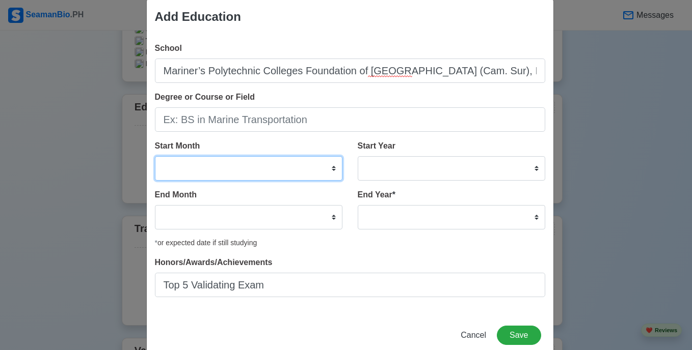
click at [281, 161] on select "January February March April May June July August September October November De…" at bounding box center [248, 168] width 187 height 24
select select "August"
click at [155, 156] on select "January February March April May June July August September October November De…" at bounding box center [248, 168] width 187 height 24
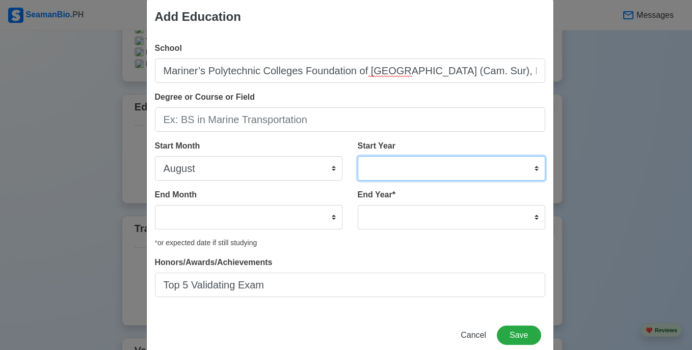
click at [376, 178] on select "2025 2024 2023 2022 2021 2020 2019 2018 2017 2016 2015 2014 2013 2012 2011 2010…" at bounding box center [451, 168] width 187 height 24
select select "2022"
click at [358, 156] on select "2025 2024 2023 2022 2021 2020 2019 2018 2017 2016 2015 2014 2013 2012 2011 2010…" at bounding box center [451, 168] width 187 height 24
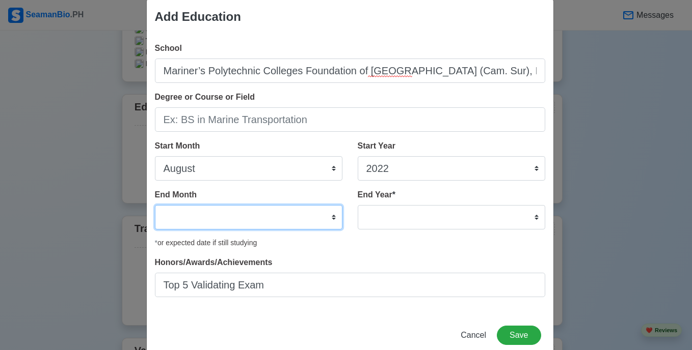
click at [270, 215] on select "January February March April May June July August September October November De…" at bounding box center [248, 217] width 187 height 24
select select "June"
click at [155, 205] on select "January February March April May June July August September October November De…" at bounding box center [248, 217] width 187 height 24
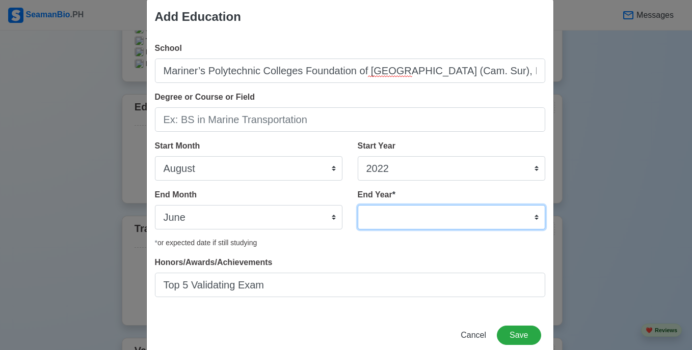
click at [376, 209] on select "2035 2034 2033 2032 2031 2030 2029 2028 2027 2026 2025 2024 2023 2022 2021 2020…" at bounding box center [451, 217] width 187 height 24
select select "2025"
click at [358, 205] on select "2035 2034 2033 2032 2031 2030 2029 2028 2027 2026 2025 2024 2023 2022 2021 2020…" at bounding box center [451, 217] width 187 height 24
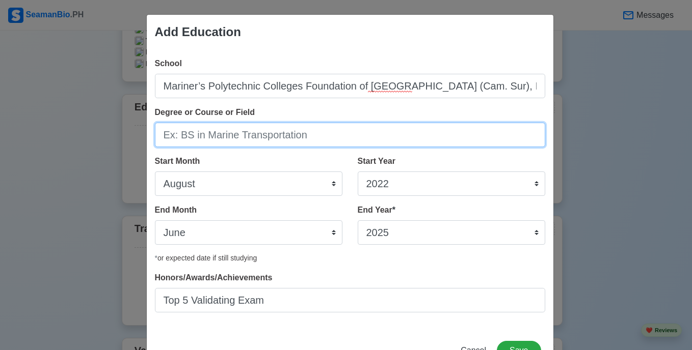
click at [310, 136] on input "Degree or Course or Field" at bounding box center [350, 135] width 390 height 24
paste input "Bachelor of Science in Marine Transportation (BSMT)"
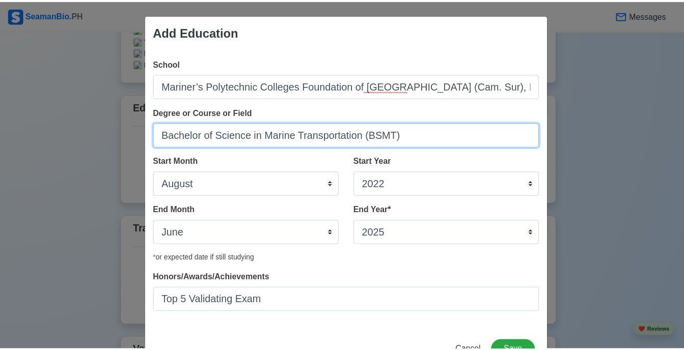
scroll to position [37, 0]
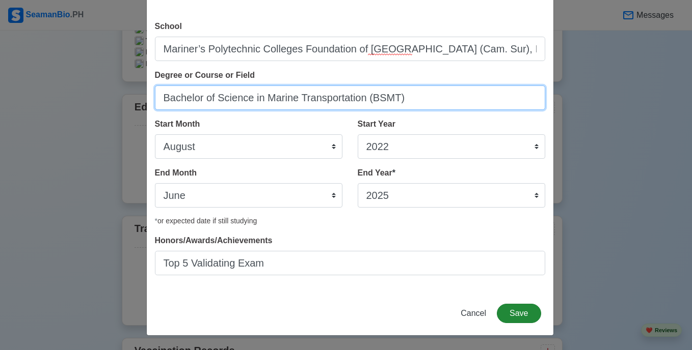
type input "Bachelor of Science in Marine Transportation (BSMT)"
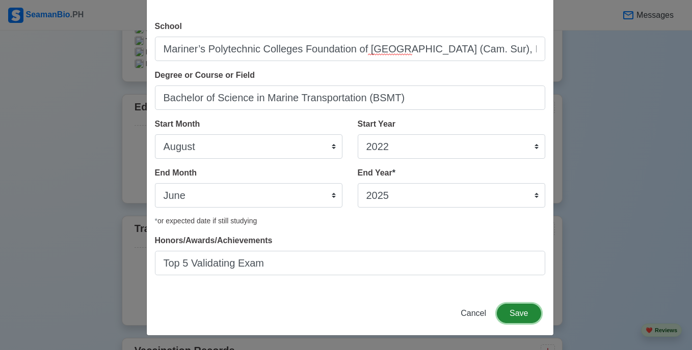
click at [532, 315] on button "Save" at bounding box center [519, 313] width 44 height 19
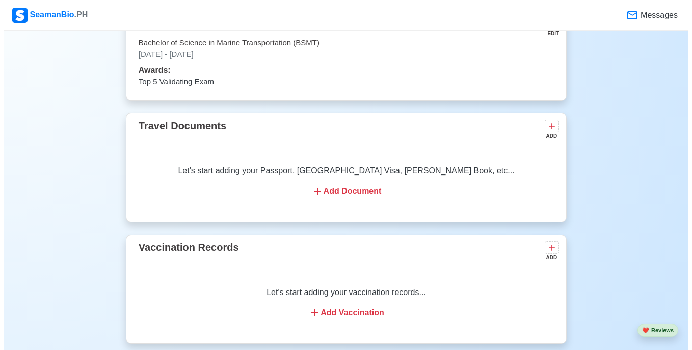
scroll to position [871, 0]
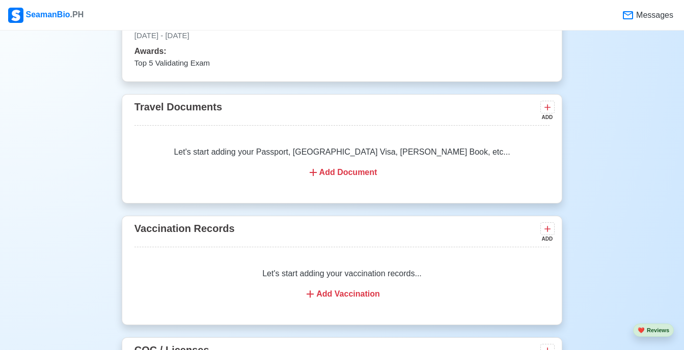
click at [336, 182] on div "Let's start adding your Passport, [GEOGRAPHIC_DATA] Visa, [PERSON_NAME] Book, e…" at bounding box center [341, 162] width 415 height 57
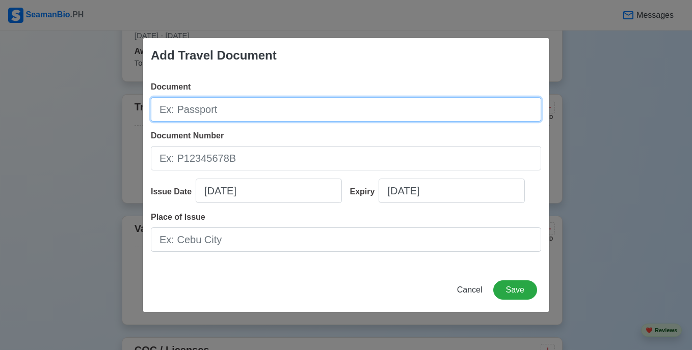
click at [216, 107] on input "Document" at bounding box center [346, 109] width 390 height 24
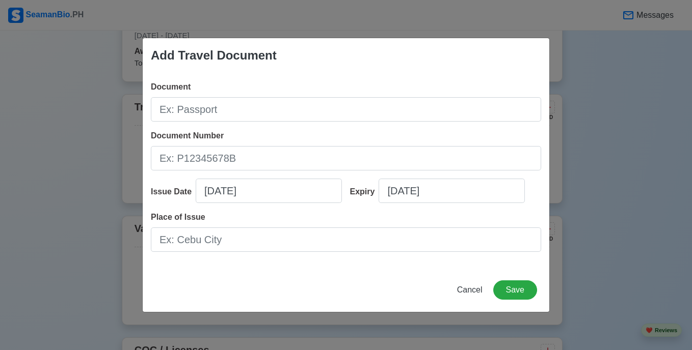
click at [187, 131] on span "Document Number" at bounding box center [187, 135] width 73 height 9
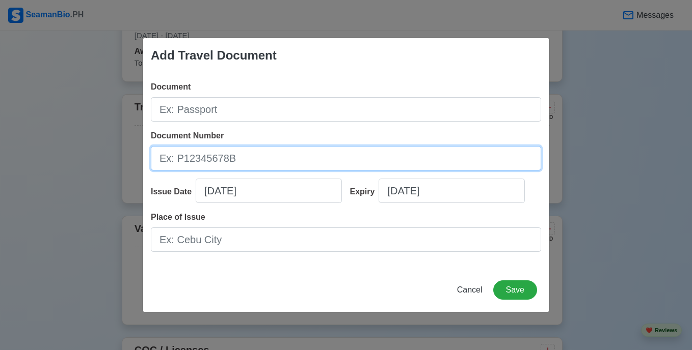
click at [187, 146] on input "Document Number" at bounding box center [346, 158] width 390 height 24
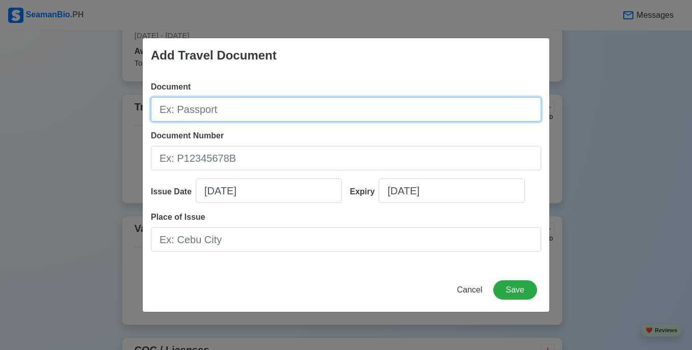
click at [201, 114] on input "Document" at bounding box center [346, 109] width 390 height 24
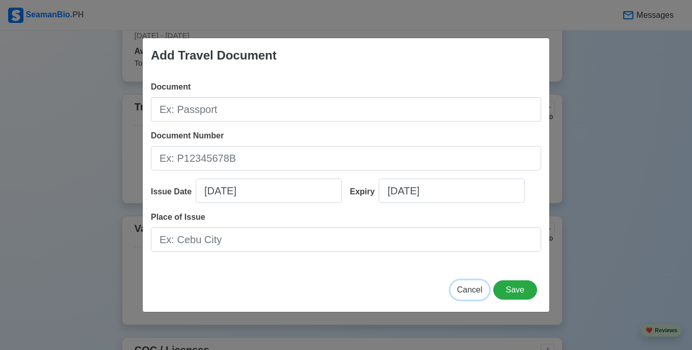
click at [475, 290] on span "Cancel" at bounding box center [469, 290] width 25 height 9
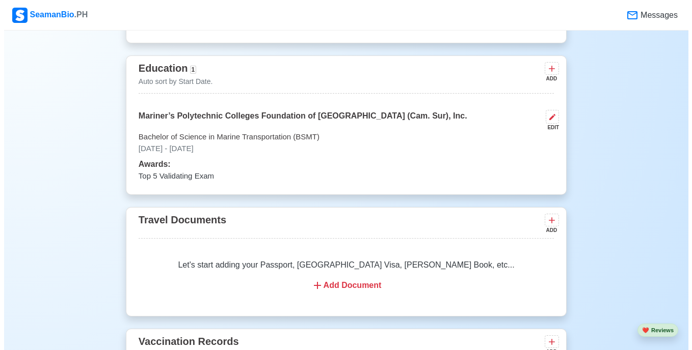
scroll to position [757, 0]
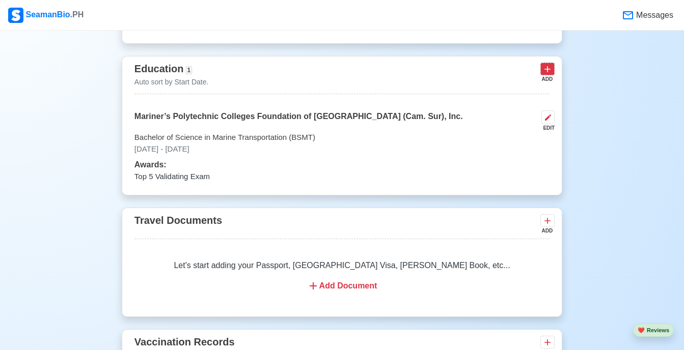
click at [551, 70] on icon at bounding box center [547, 69] width 10 height 10
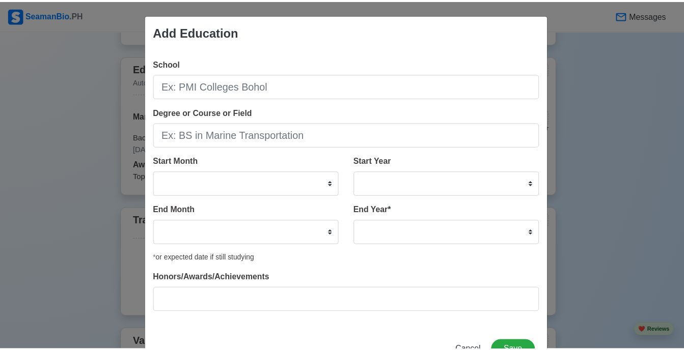
scroll to position [37, 0]
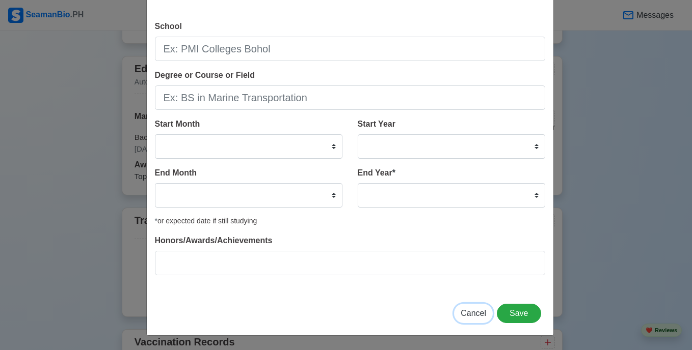
click at [468, 316] on span "Cancel" at bounding box center [472, 313] width 25 height 9
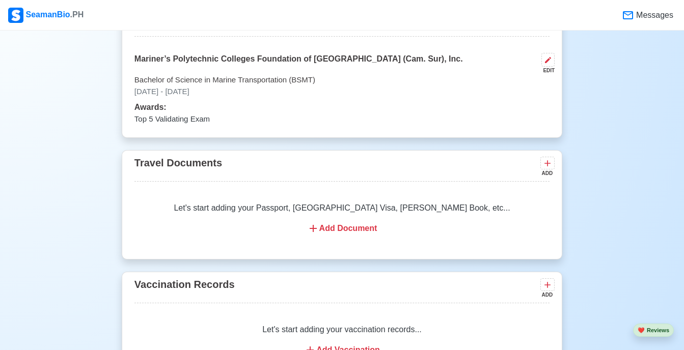
scroll to position [815, 0]
click at [550, 162] on icon at bounding box center [547, 163] width 10 height 10
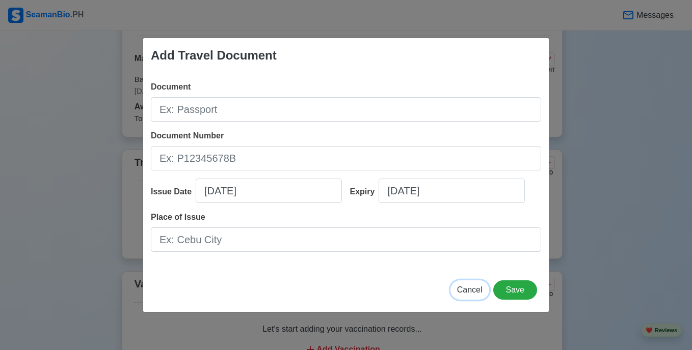
click at [464, 291] on span "Cancel" at bounding box center [469, 290] width 25 height 9
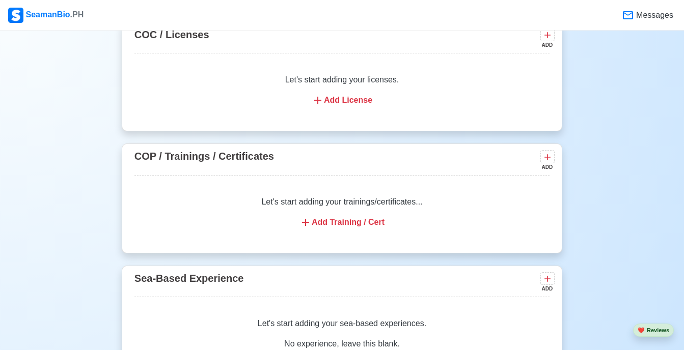
scroll to position [1187, 0]
click at [549, 159] on icon at bounding box center [547, 157] width 10 height 10
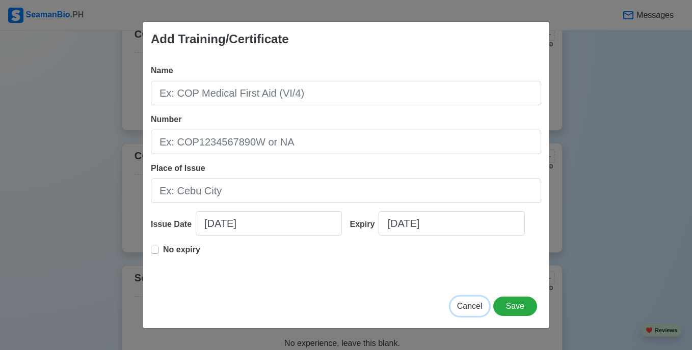
click at [476, 310] on span "Cancel" at bounding box center [469, 306] width 25 height 9
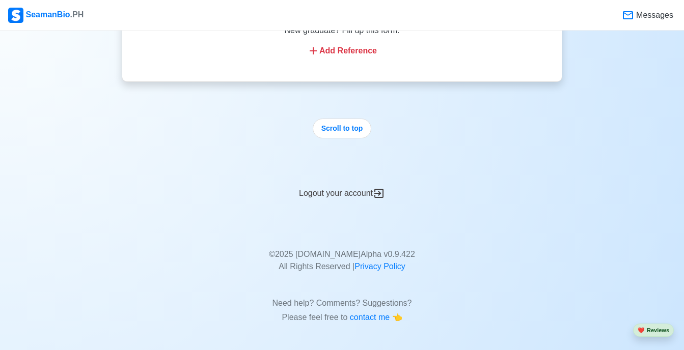
scroll to position [1751, 0]
click at [336, 130] on button "Scroll to top" at bounding box center [342, 129] width 59 height 20
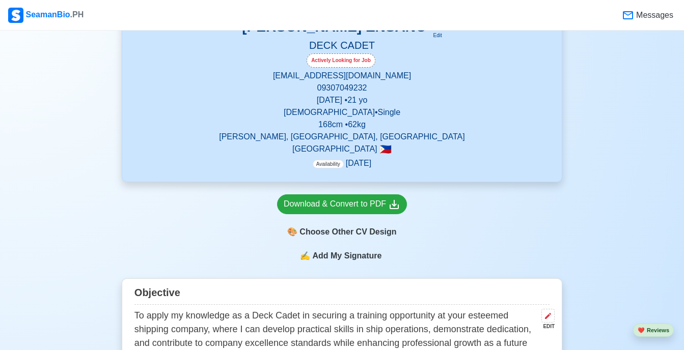
scroll to position [309, 0]
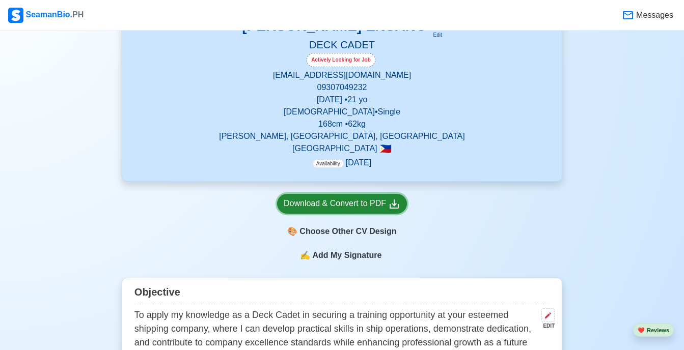
click at [342, 207] on div "Download & Convert to PDF" at bounding box center [342, 204] width 117 height 13
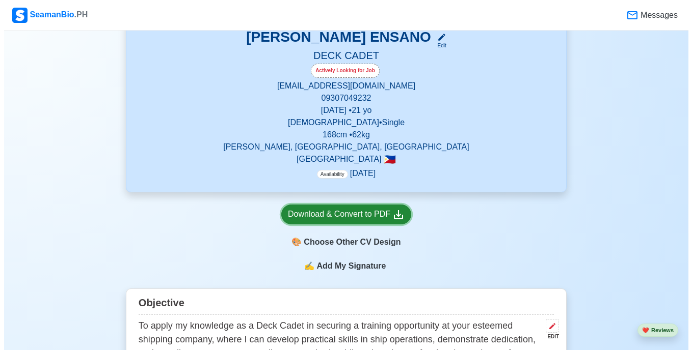
scroll to position [298, 0]
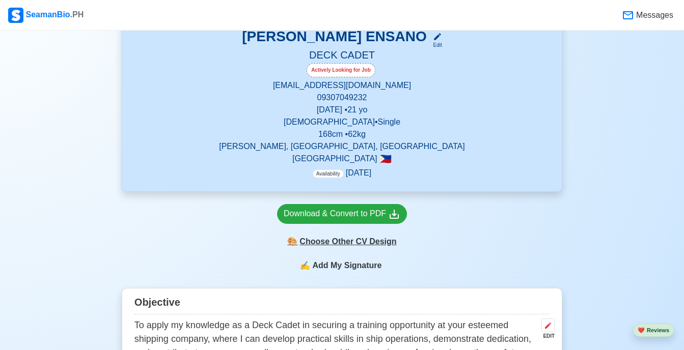
click at [343, 243] on div "🎨 Choose Other CV Design" at bounding box center [342, 241] width 130 height 19
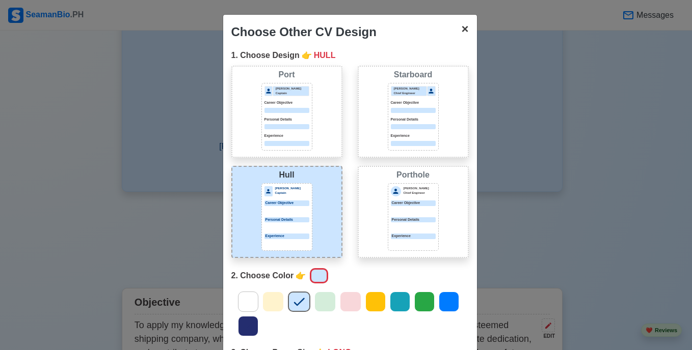
click at [461, 31] on span "×" at bounding box center [464, 29] width 7 height 14
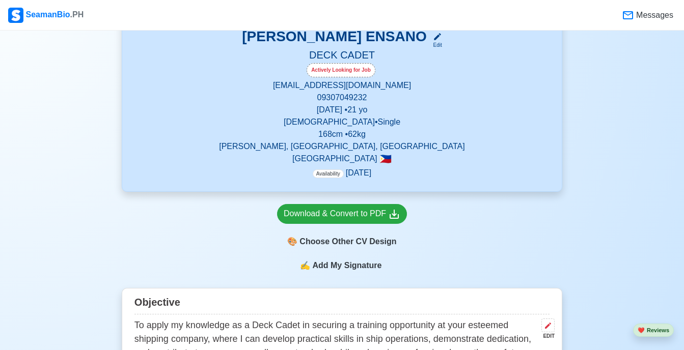
click at [340, 267] on span "Add My Signature" at bounding box center [346, 266] width 73 height 12
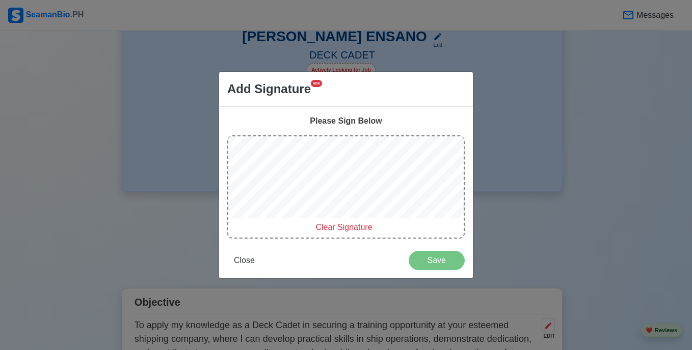
click at [349, 105] on div "Add Signature NEW Please Sign Below Clear Signature Close Save" at bounding box center [345, 175] width 255 height 208
click at [250, 266] on button "Close" at bounding box center [244, 260] width 34 height 19
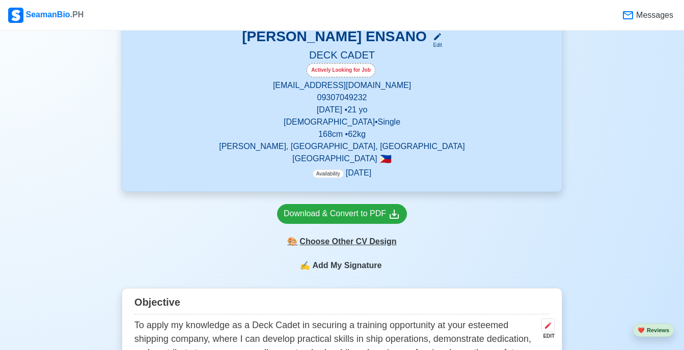
click at [327, 234] on div "🎨 Choose Other CV Design" at bounding box center [342, 241] width 130 height 19
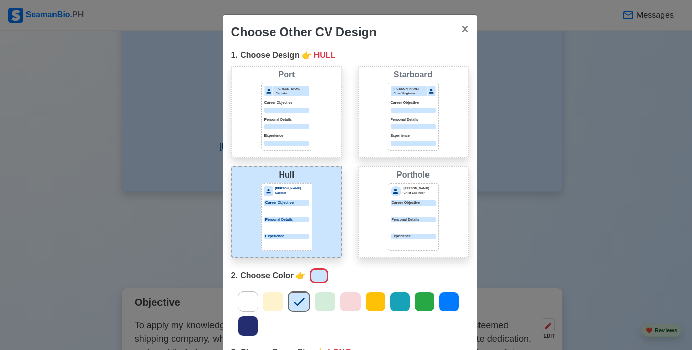
click at [240, 300] on icon at bounding box center [247, 301] width 15 height 15
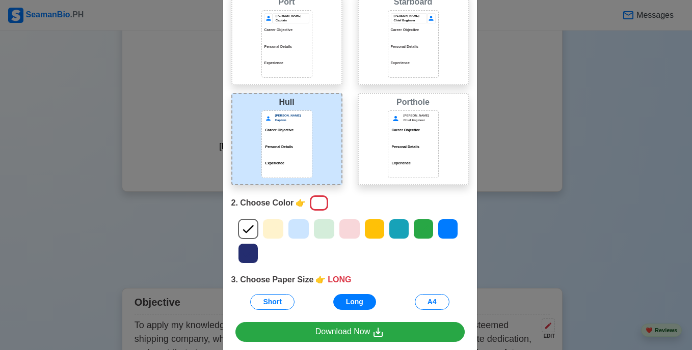
scroll to position [73, 0]
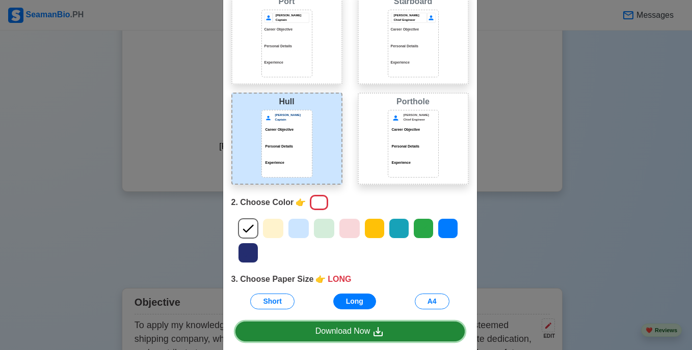
click at [334, 331] on div "Download Now" at bounding box center [349, 331] width 69 height 13
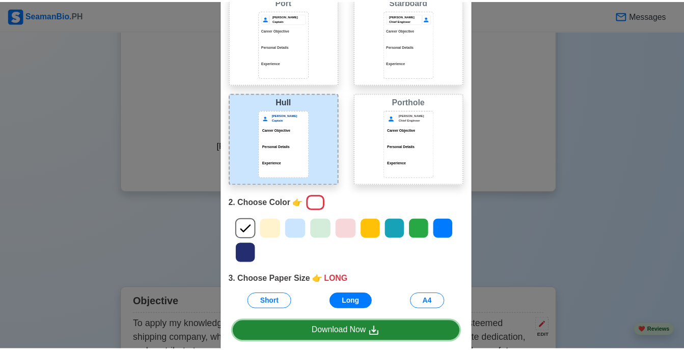
scroll to position [0, 0]
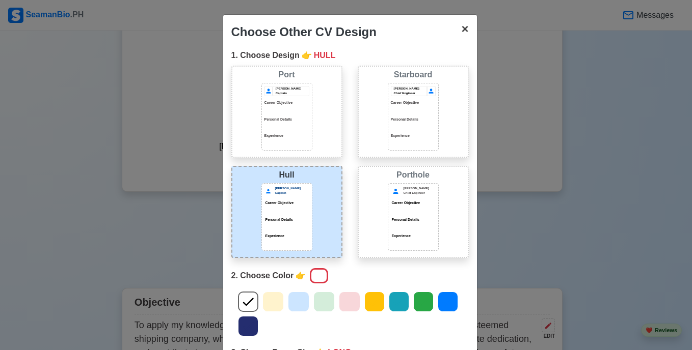
click at [461, 29] on span "×" at bounding box center [464, 29] width 7 height 14
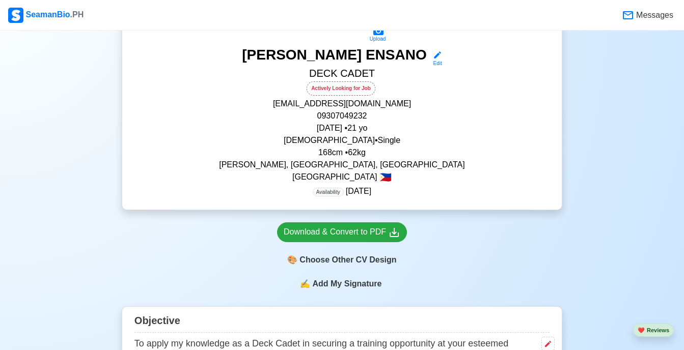
scroll to position [280, 0]
click at [435, 61] on div "Edit" at bounding box center [435, 64] width 13 height 8
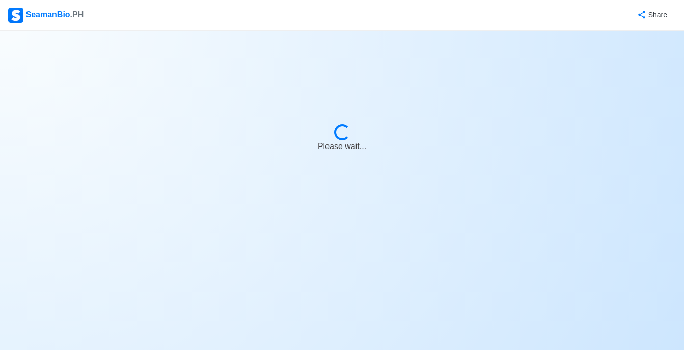
select select "Actively Looking for Job"
select select "Visible for Hiring"
select select "Single"
select select "[DEMOGRAPHIC_DATA]"
select select "PH"
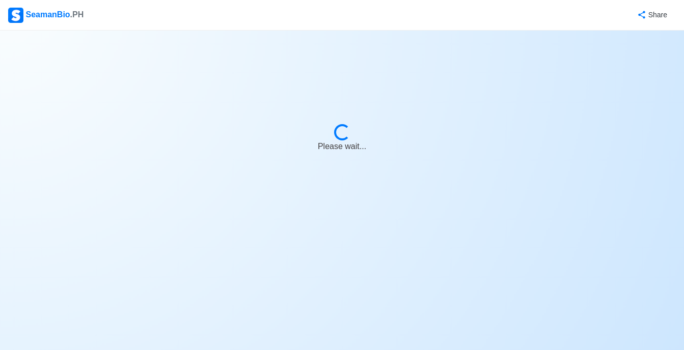
select select "1761926400000"
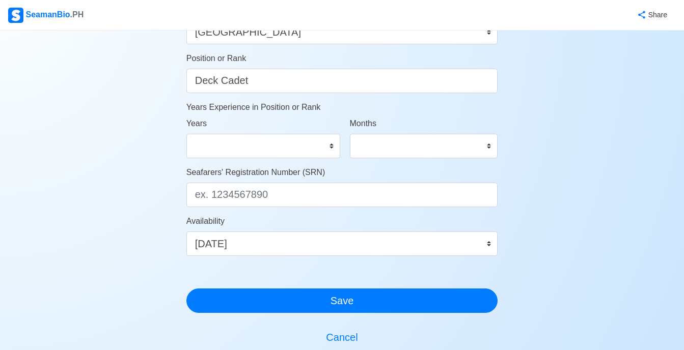
scroll to position [527, 0]
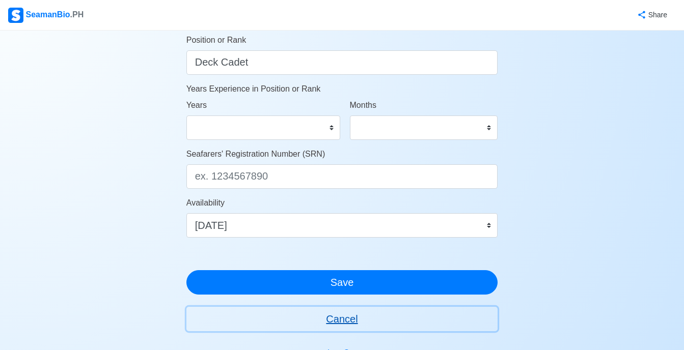
click at [340, 324] on button "Cancel" at bounding box center [342, 319] width 312 height 24
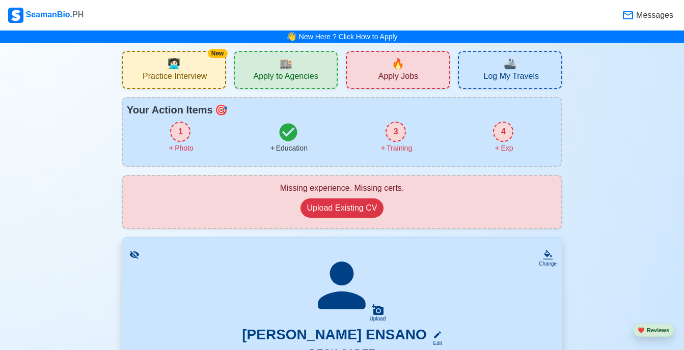
click at [182, 134] on div "1" at bounding box center [180, 132] width 20 height 20
click at [279, 72] on span "Apply to Agencies" at bounding box center [285, 77] width 65 height 13
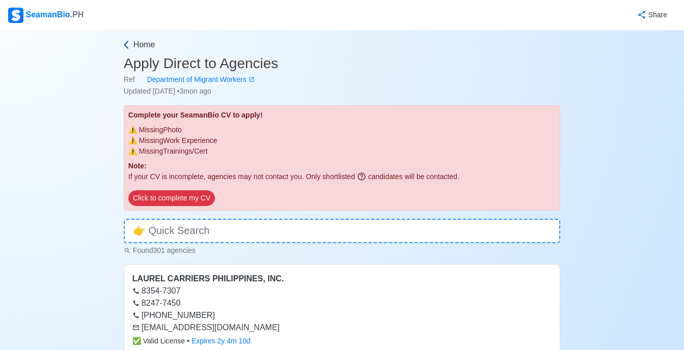
click at [137, 45] on span "Home" at bounding box center [144, 45] width 22 height 12
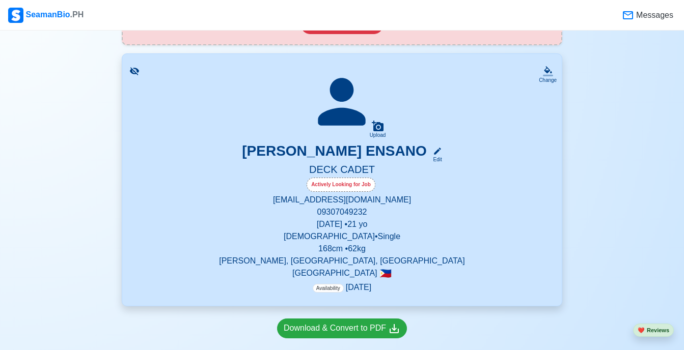
scroll to position [200, 0]
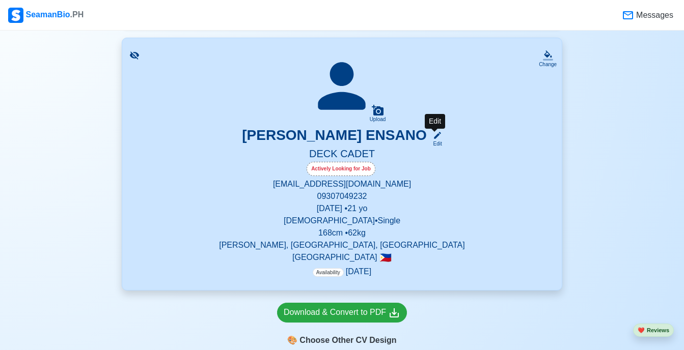
click at [430, 143] on div "Edit" at bounding box center [435, 144] width 13 height 8
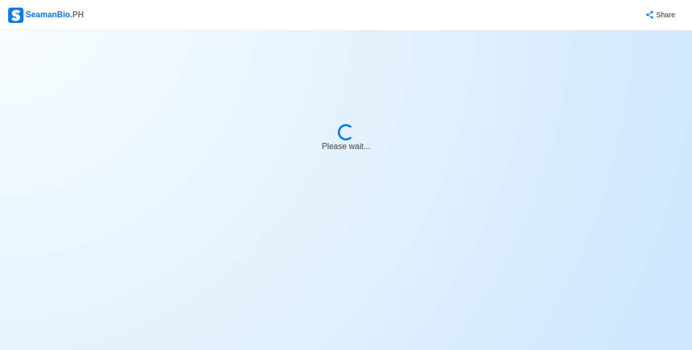
select select "Actively Looking for Job"
select select "Visible for Hiring"
select select "Single"
select select "[DEMOGRAPHIC_DATA]"
select select "PH"
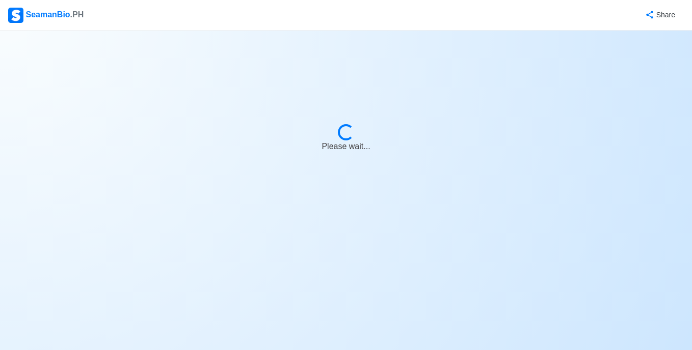
select select "1761926400000"
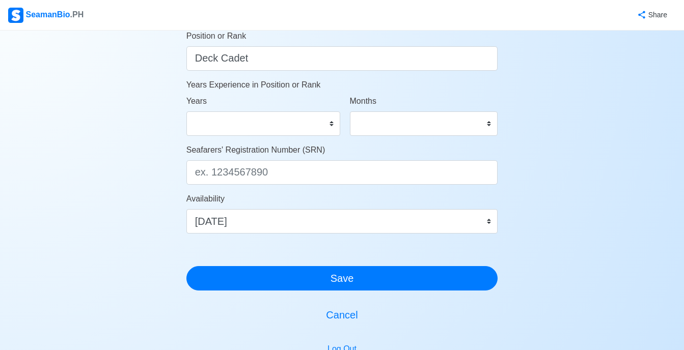
scroll to position [634, 0]
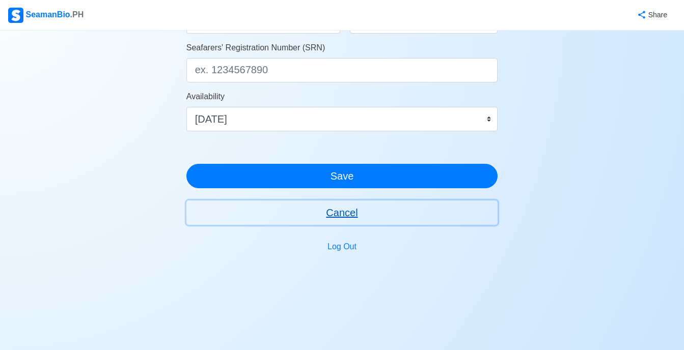
click at [338, 211] on button "Cancel" at bounding box center [342, 213] width 312 height 24
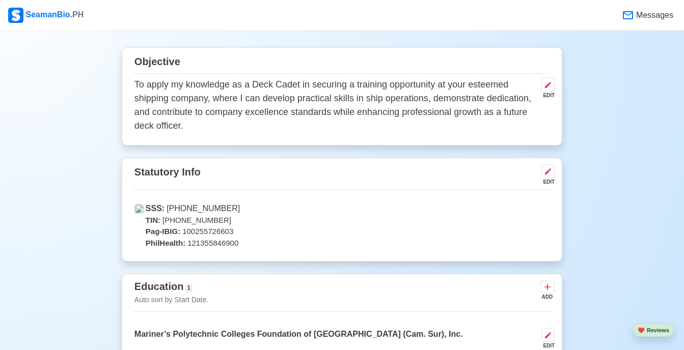
scroll to position [540, 0]
click at [544, 170] on icon at bounding box center [548, 171] width 8 height 8
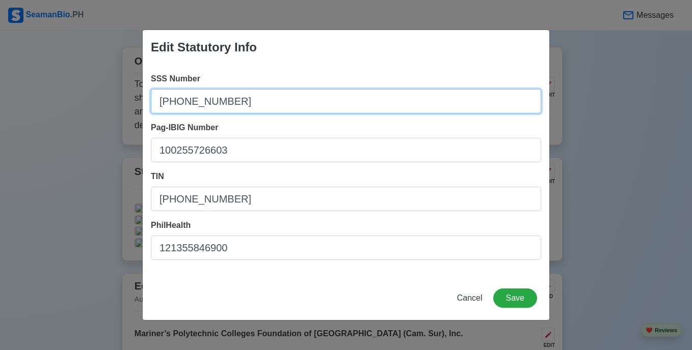
drag, startPoint x: 273, startPoint y: 113, endPoint x: 50, endPoint y: 91, distance: 224.1
click at [50, 91] on div "Edit Statutory Info SSS Number [PHONE_NUMBER] Pag-IBIG Number 100255726603 TIN …" at bounding box center [346, 175] width 692 height 350
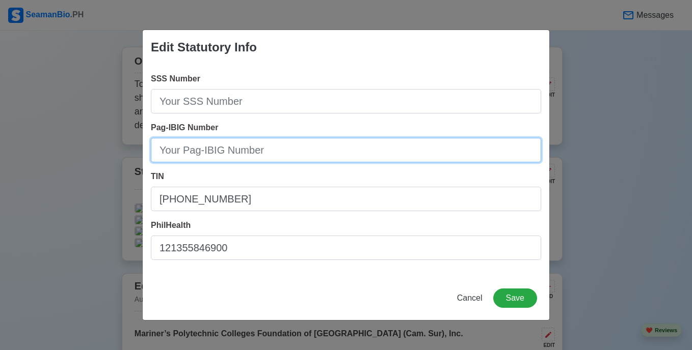
drag, startPoint x: 235, startPoint y: 144, endPoint x: 23, endPoint y: 127, distance: 212.1
click at [23, 127] on div "Edit Statutory Info SSS Number Pag-IBIG Number TIN [PHONE_NUMBER] PhilHealth 12…" at bounding box center [346, 175] width 692 height 350
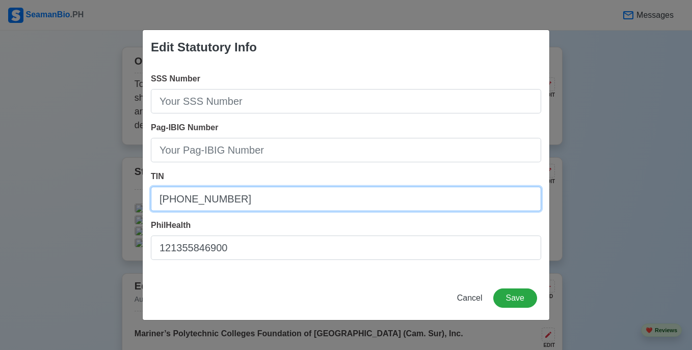
drag, startPoint x: 226, startPoint y: 204, endPoint x: 96, endPoint y: 202, distance: 129.4
click at [96, 202] on div "Edit Statutory Info SSS Number Pag-IBIG Number TIN [PHONE_NUMBER] PhilHealth 12…" at bounding box center [346, 175] width 692 height 350
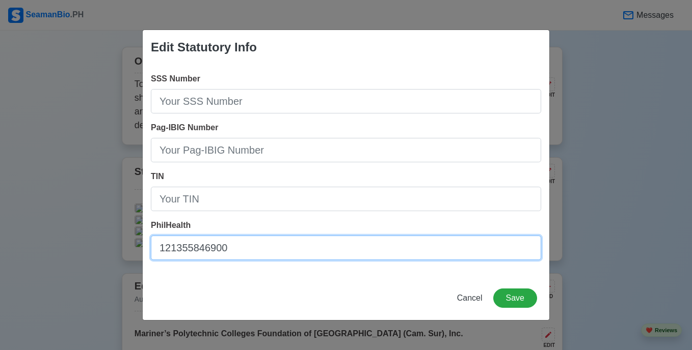
drag, startPoint x: 251, startPoint y: 255, endPoint x: 15, endPoint y: 257, distance: 236.3
click at [15, 257] on div "Edit Statutory Info SSS Number Pag-IBIG Number TIN PhilHealth 121355846900 Canc…" at bounding box center [346, 175] width 692 height 350
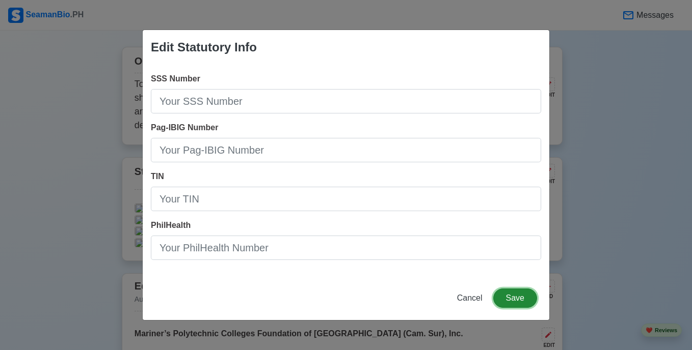
click at [511, 302] on button "Save" at bounding box center [515, 298] width 44 height 19
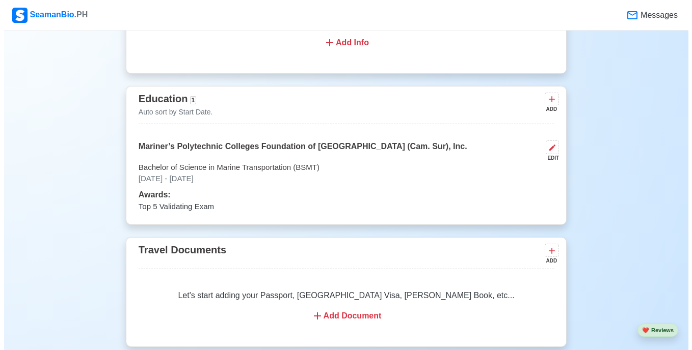
scroll to position [730, 0]
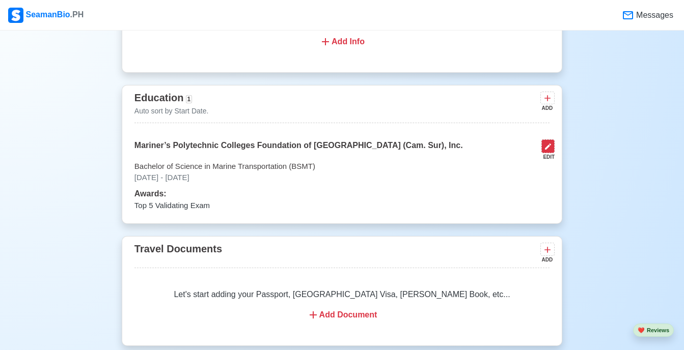
click at [546, 151] on icon at bounding box center [548, 147] width 8 height 8
select select "August"
select select "2022"
select select "June"
select select "2025"
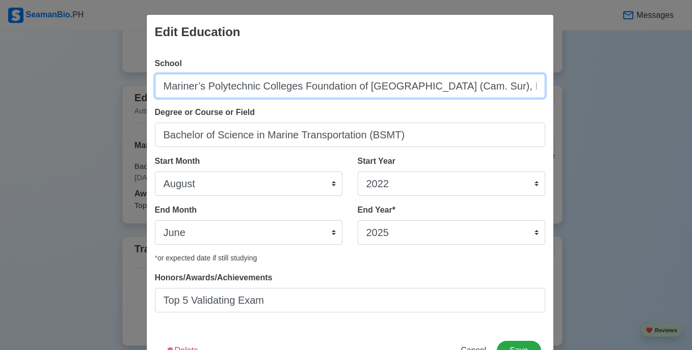
drag, startPoint x: 485, startPoint y: 87, endPoint x: 60, endPoint y: 86, distance: 425.8
click at [60, 86] on div "Edit Education School Mariner’s Polytechnic Colleges Foundation of [GEOGRAPHIC_…" at bounding box center [346, 175] width 692 height 350
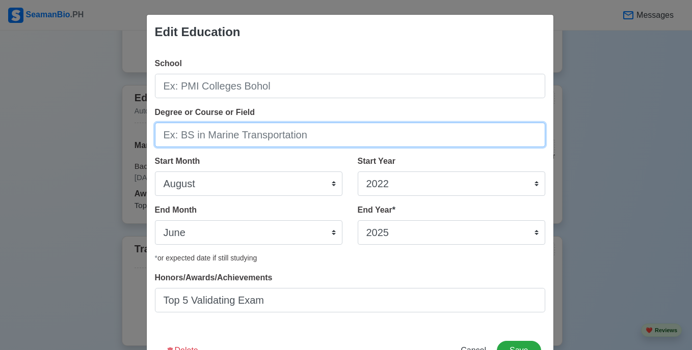
drag, startPoint x: 425, startPoint y: 141, endPoint x: 0, endPoint y: 114, distance: 426.1
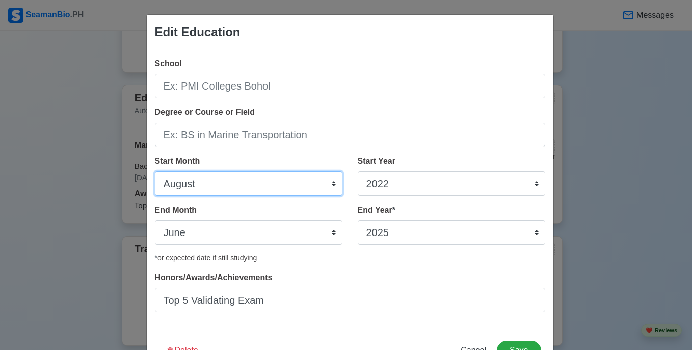
drag, startPoint x: 203, startPoint y: 187, endPoint x: 23, endPoint y: 175, distance: 179.7
click at [23, 175] on div "Edit Education School Degree or Course or Field Start Month January February Ma…" at bounding box center [346, 175] width 692 height 350
select select
click at [155, 172] on select "January February March April May June July August September October November De…" at bounding box center [248, 184] width 187 height 24
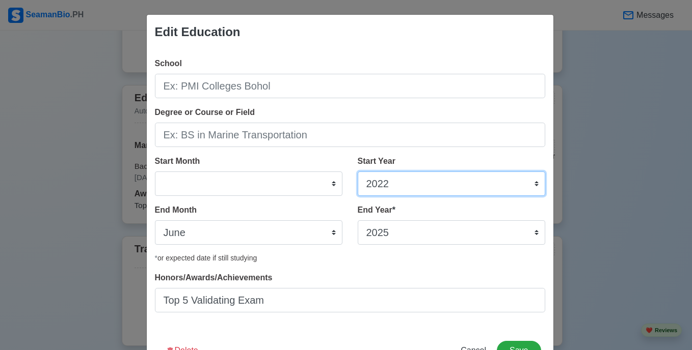
click at [389, 189] on select "2025 2024 2023 2022 2021 2020 2019 2018 2017 2016 2015 2014 2013 2012 2011 2010…" at bounding box center [451, 184] width 187 height 24
select select
click at [358, 172] on select "2025 2024 2023 2022 2021 2020 2019 2018 2017 2016 2015 2014 2013 2012 2011 2010…" at bounding box center [451, 184] width 187 height 24
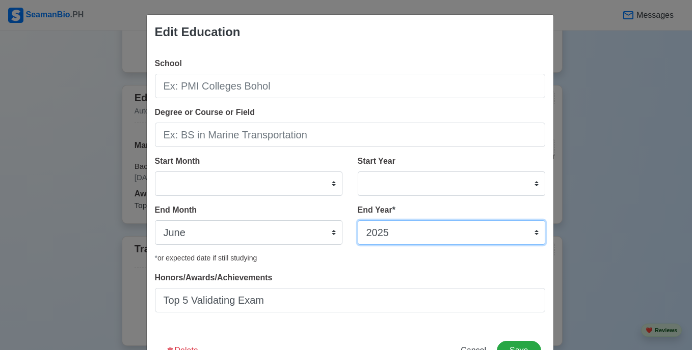
click at [392, 244] on select "2035 2034 2033 2032 2031 2030 2029 2028 2027 2026 2025 2024 2023 2022 2021 2020…" at bounding box center [451, 233] width 187 height 24
select select
click at [358, 221] on select "2035 2034 2033 2032 2031 2030 2029 2028 2027 2026 2025 2024 2023 2022 2021 2020…" at bounding box center [451, 233] width 187 height 24
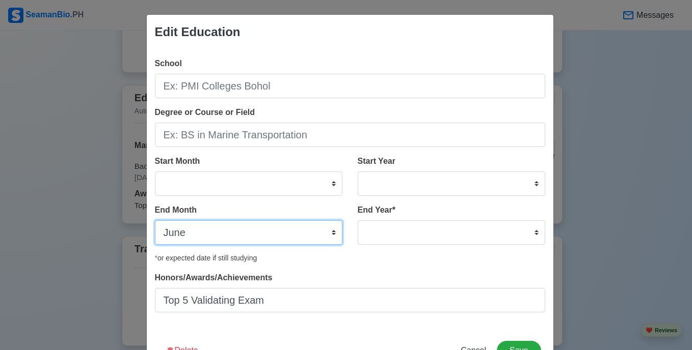
click at [212, 243] on select "January February March April May June July August September October November De…" at bounding box center [248, 233] width 187 height 24
click at [220, 217] on div "End Month January February March April May June July August September October N…" at bounding box center [248, 224] width 187 height 41
drag, startPoint x: 218, startPoint y: 234, endPoint x: 220, endPoint y: 222, distance: 12.9
click at [218, 234] on select "January February March April May June July August September October November De…" at bounding box center [248, 233] width 187 height 24
select select
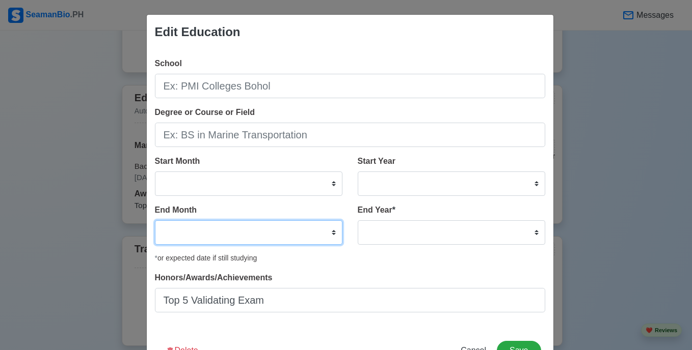
click at [155, 221] on select "January February March April May June July August September October November De…" at bounding box center [248, 233] width 187 height 24
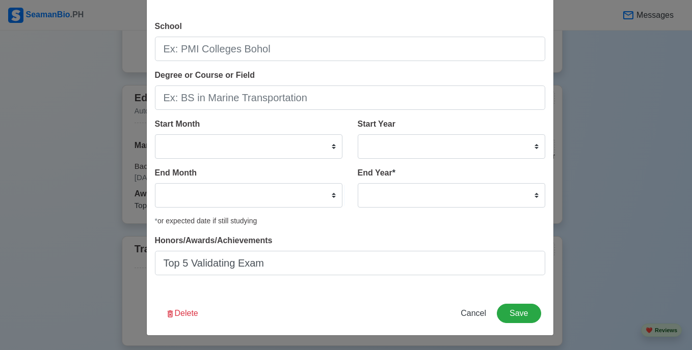
drag, startPoint x: 390, startPoint y: 281, endPoint x: 163, endPoint y: 255, distance: 228.7
drag, startPoint x: 163, startPoint y: 255, endPoint x: 288, endPoint y: 276, distance: 126.6
click at [288, 276] on div "School Degree or Course or Field Start Month January February March April May J…" at bounding box center [350, 152] width 406 height 280
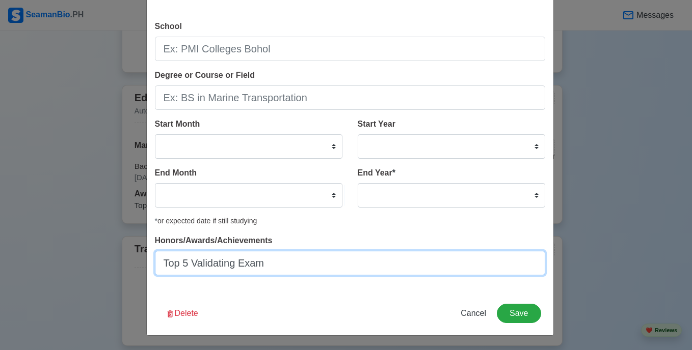
drag, startPoint x: 269, startPoint y: 268, endPoint x: 150, endPoint y: 265, distance: 119.2
click at [150, 265] on div "School Degree or Course or Field Start Month January February March April May J…" at bounding box center [350, 152] width 406 height 280
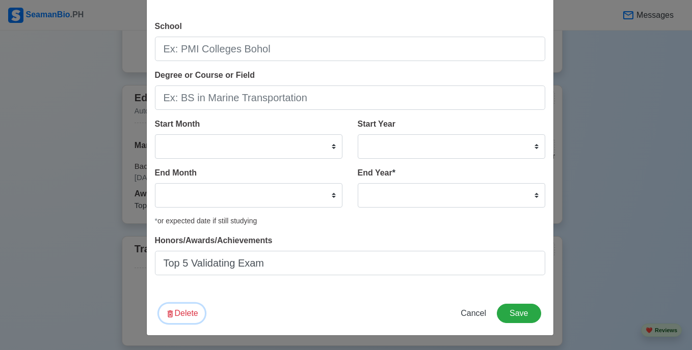
click at [189, 318] on button "Delete" at bounding box center [182, 313] width 46 height 19
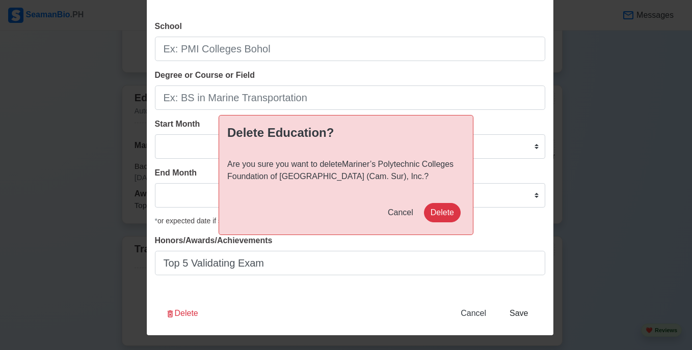
click at [443, 224] on div "Cancel Delete" at bounding box center [346, 219] width 254 height 32
click at [443, 217] on button "Delete" at bounding box center [442, 212] width 37 height 19
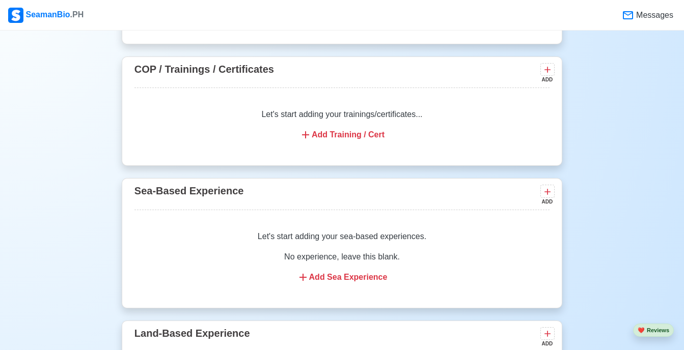
scroll to position [1244, 0]
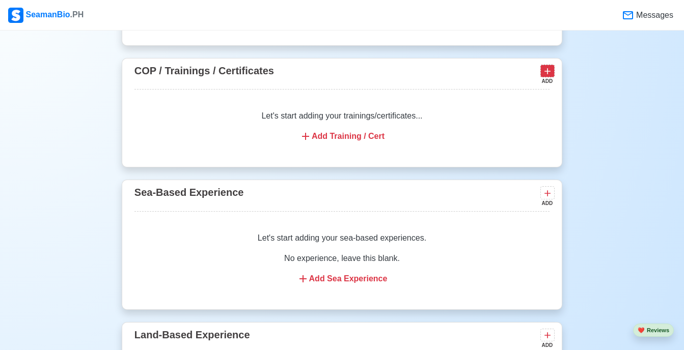
click at [554, 72] on button at bounding box center [547, 71] width 14 height 13
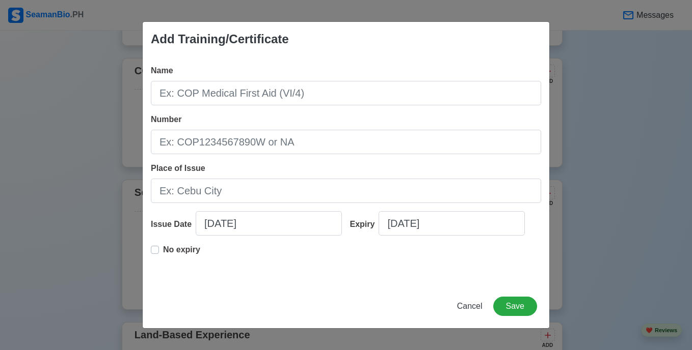
click at [163, 250] on label "No expiry" at bounding box center [181, 254] width 37 height 20
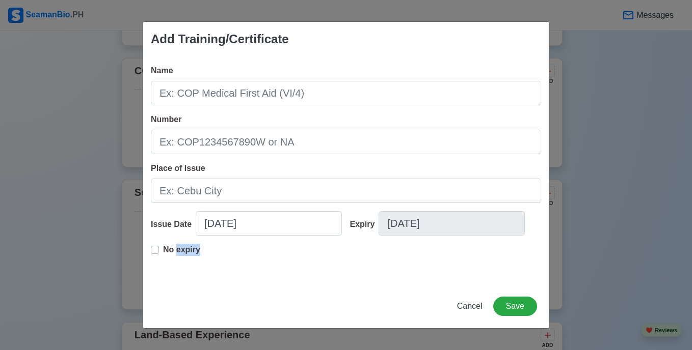
click at [163, 250] on label "No expiry" at bounding box center [181, 254] width 37 height 20
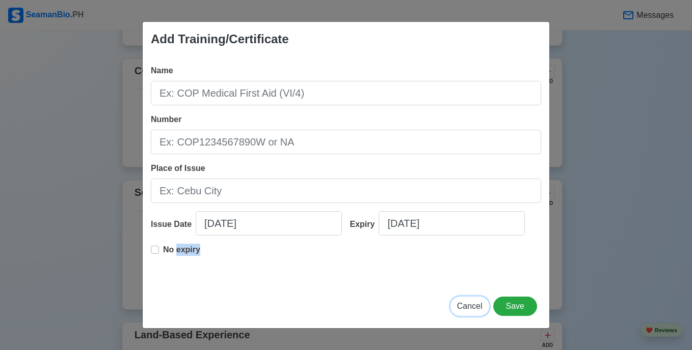
click at [471, 311] on span "Cancel" at bounding box center [469, 306] width 25 height 9
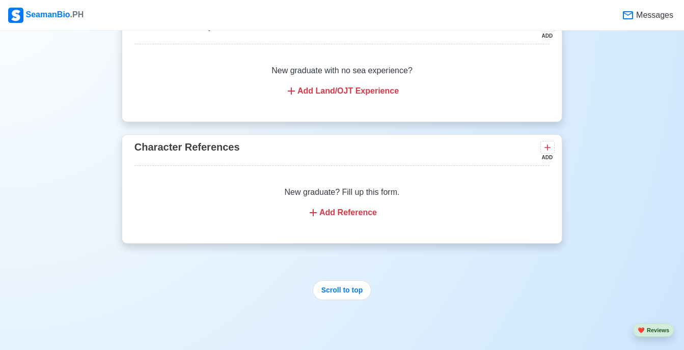
scroll to position [1554, 0]
click at [547, 152] on icon at bounding box center [547, 147] width 10 height 10
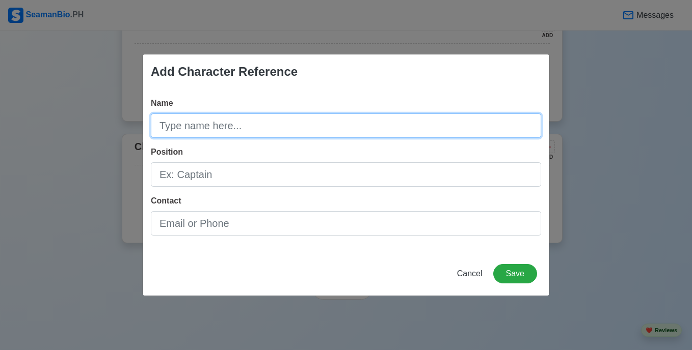
click at [332, 122] on input "Name" at bounding box center [346, 126] width 390 height 24
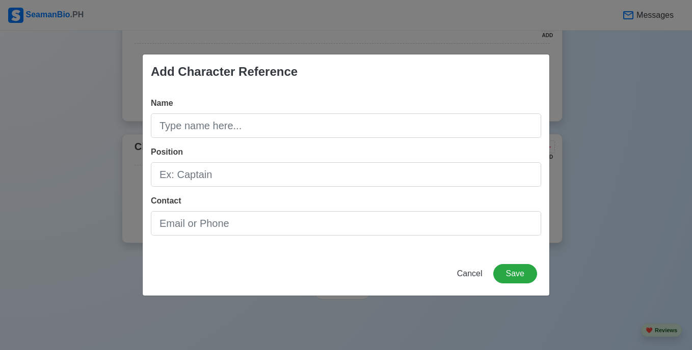
click at [353, 146] on div "Position" at bounding box center [346, 166] width 390 height 41
click at [478, 271] on span "Cancel" at bounding box center [469, 273] width 25 height 9
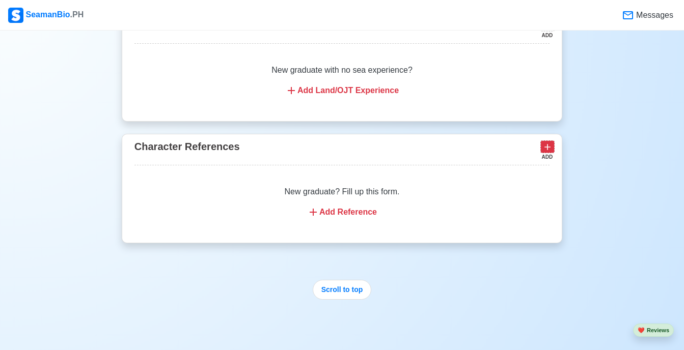
click at [546, 152] on icon at bounding box center [547, 147] width 10 height 10
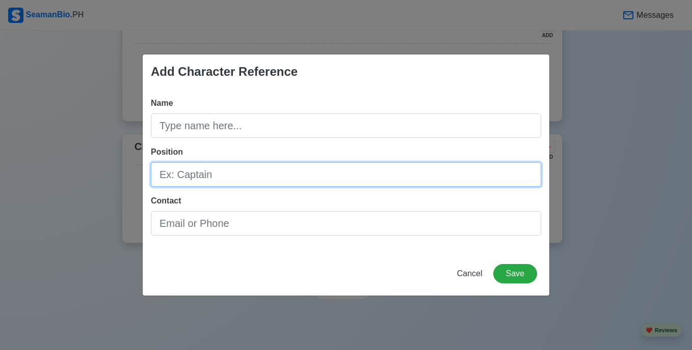
click at [307, 178] on input "Position" at bounding box center [346, 174] width 390 height 24
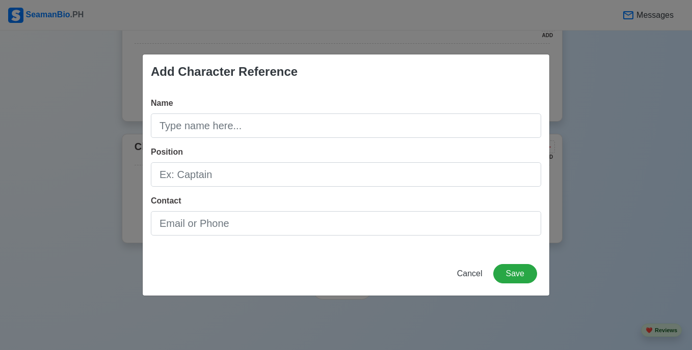
click at [372, 209] on div "Contact" at bounding box center [346, 215] width 390 height 41
click at [473, 275] on span "Cancel" at bounding box center [469, 273] width 25 height 9
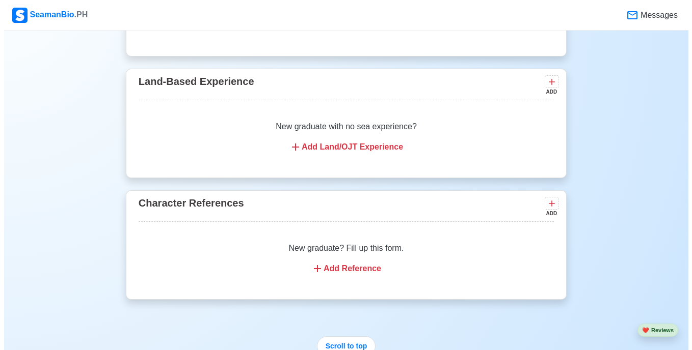
scroll to position [1465, 0]
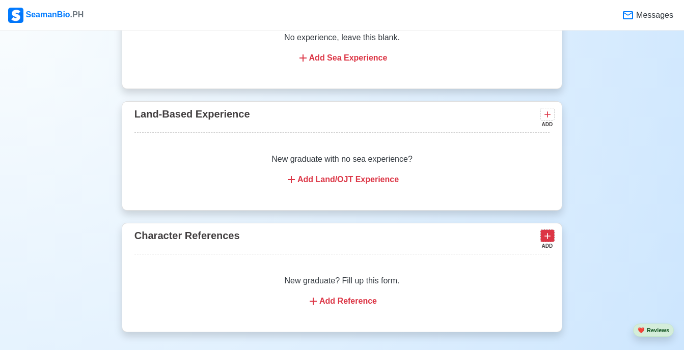
click at [550, 241] on icon at bounding box center [547, 236] width 10 height 10
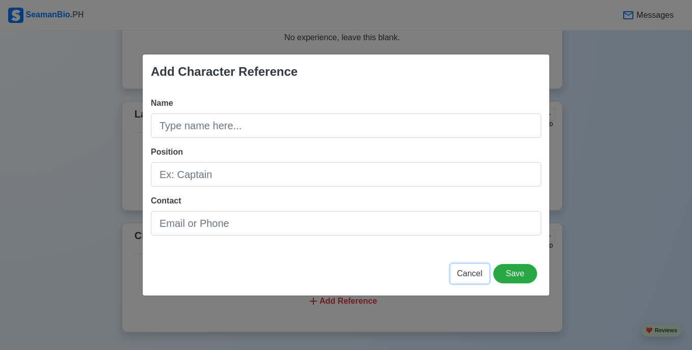
click at [482, 272] on span "Cancel" at bounding box center [469, 273] width 25 height 9
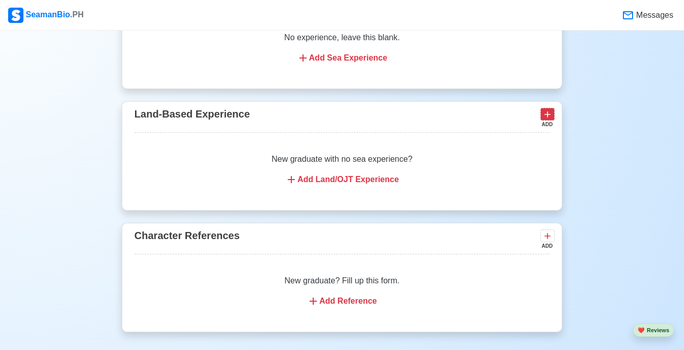
click at [547, 120] on icon at bounding box center [547, 114] width 10 height 10
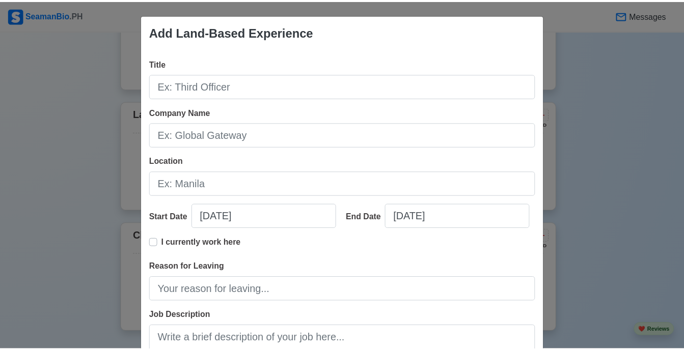
scroll to position [151, 0]
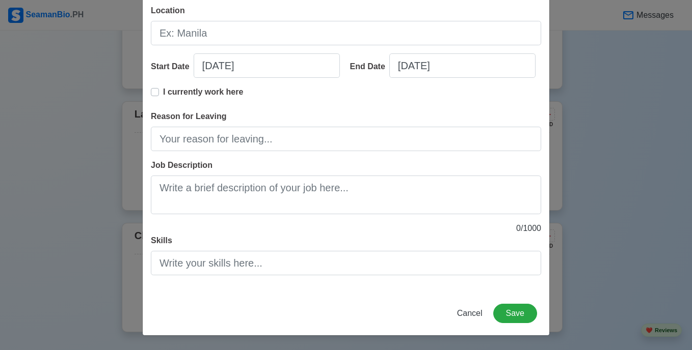
click at [475, 326] on div "Cancel Save" at bounding box center [346, 320] width 406 height 32
click at [471, 316] on span "Cancel" at bounding box center [469, 313] width 25 height 9
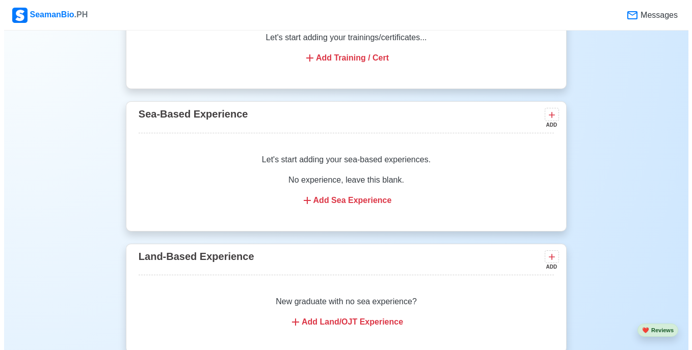
scroll to position [1322, 0]
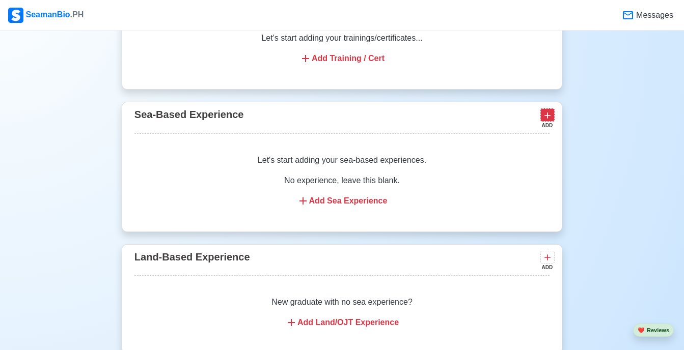
click at [551, 121] on icon at bounding box center [547, 116] width 10 height 10
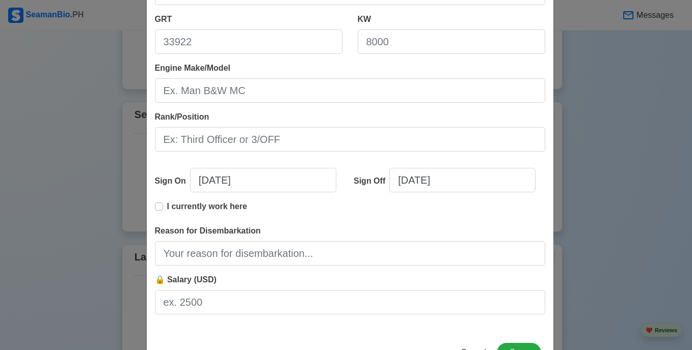
scroll to position [213, 0]
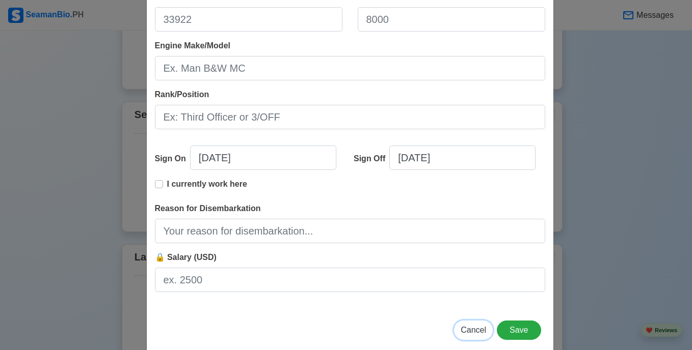
click at [473, 336] on button "Cancel" at bounding box center [473, 330] width 39 height 19
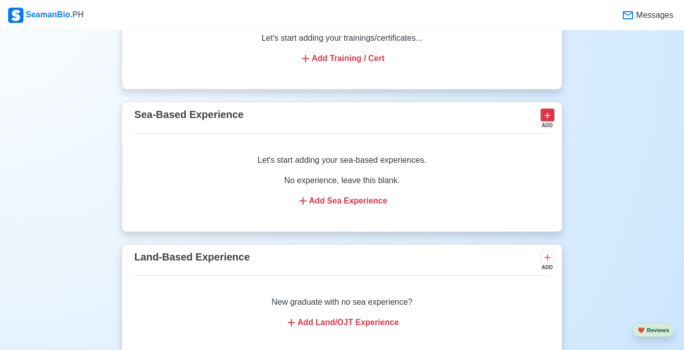
click at [542, 120] on button at bounding box center [547, 114] width 14 height 13
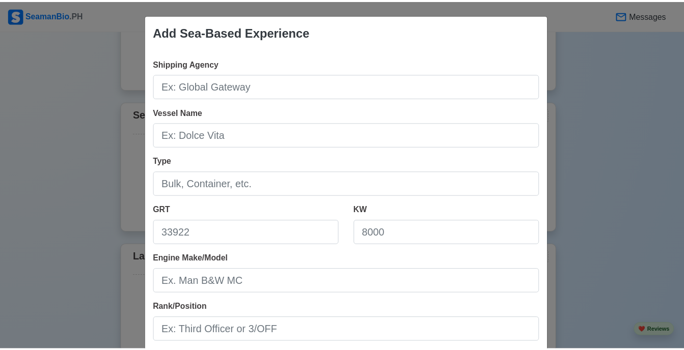
scroll to position [230, 0]
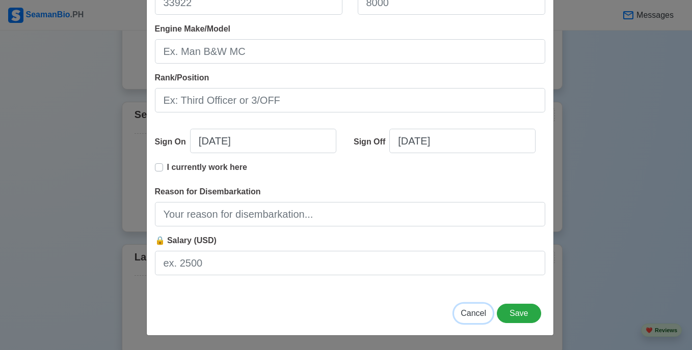
click at [482, 311] on span "Cancel" at bounding box center [472, 313] width 25 height 9
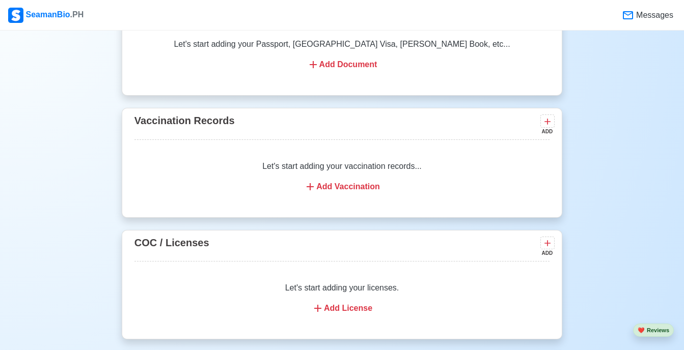
scroll to position [950, 0]
click at [546, 249] on icon at bounding box center [547, 244] width 10 height 10
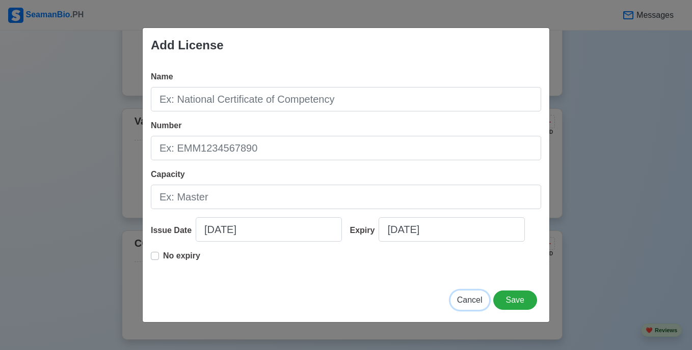
click at [462, 302] on span "Cancel" at bounding box center [469, 300] width 25 height 9
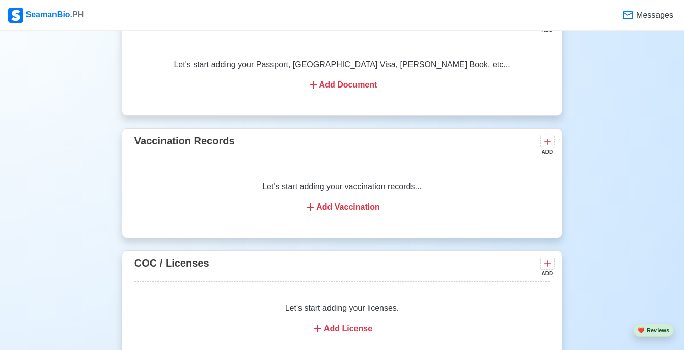
scroll to position [951, 0]
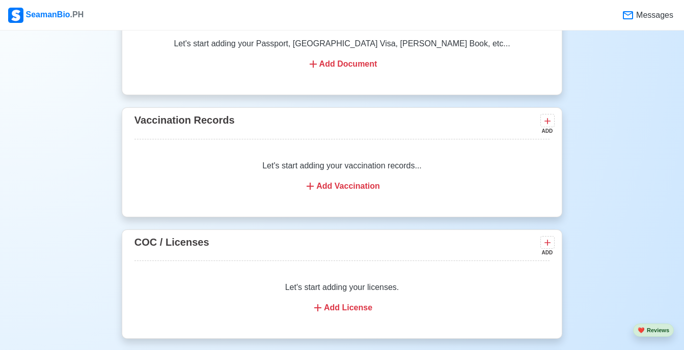
click at [546, 132] on div "ADD" at bounding box center [546, 131] width 12 height 8
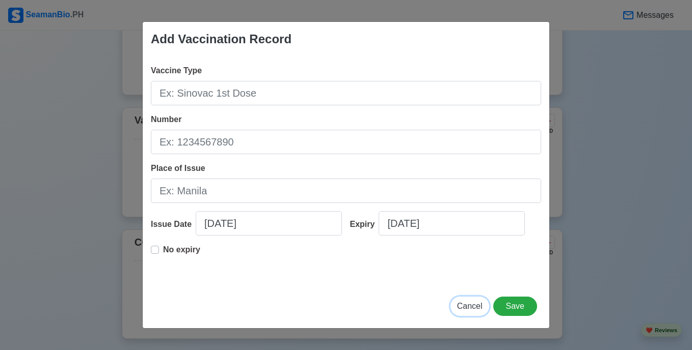
click at [466, 305] on span "Cancel" at bounding box center [469, 306] width 25 height 9
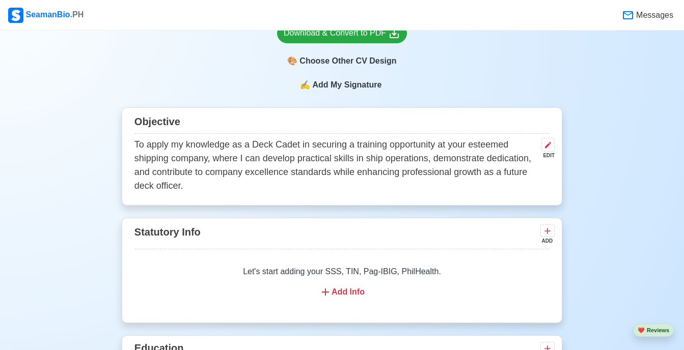
scroll to position [478, 0]
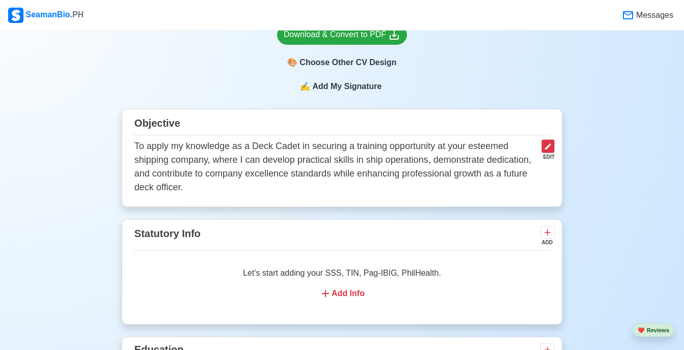
click at [548, 148] on icon at bounding box center [548, 147] width 6 height 6
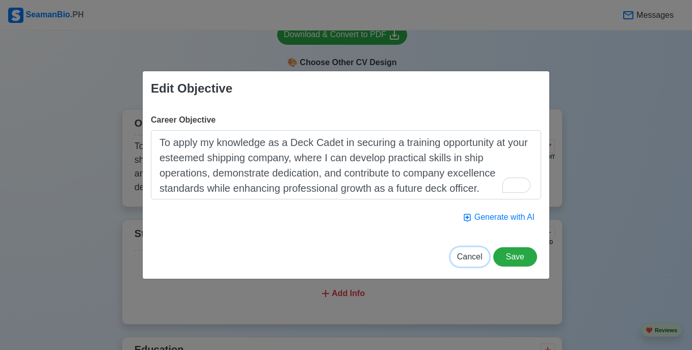
click at [471, 253] on span "Cancel" at bounding box center [469, 257] width 25 height 9
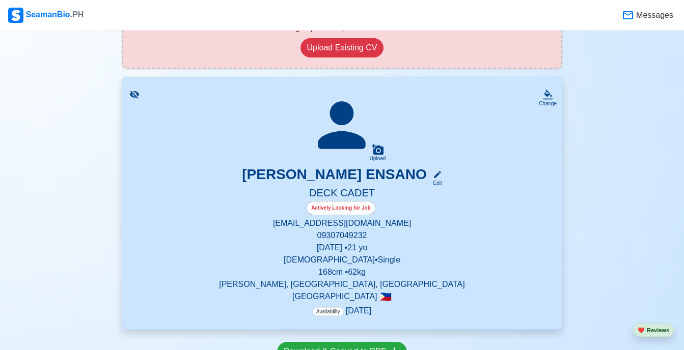
scroll to position [123, 0]
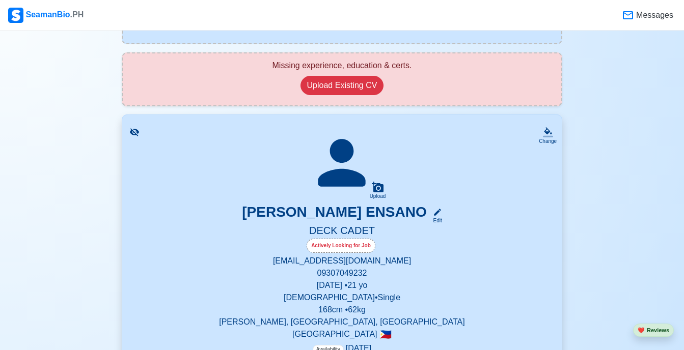
click at [437, 207] on div "[PERSON_NAME] ENSANO Edit" at bounding box center [341, 214] width 415 height 21
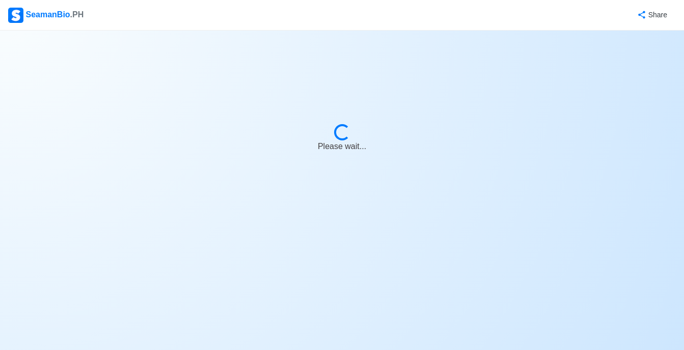
select select "Actively Looking for Job"
select select "Visible for Hiring"
select select "Single"
select select "[DEMOGRAPHIC_DATA]"
select select "PH"
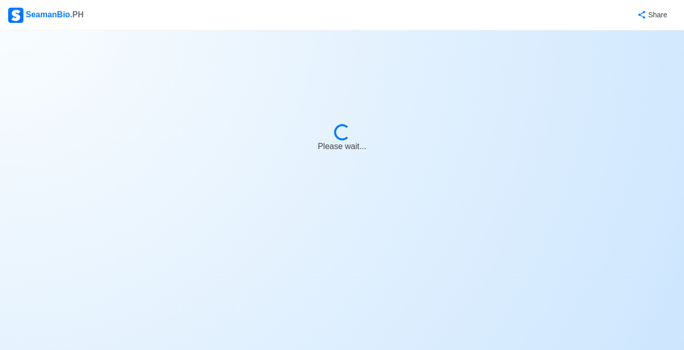
select select "1761926400000"
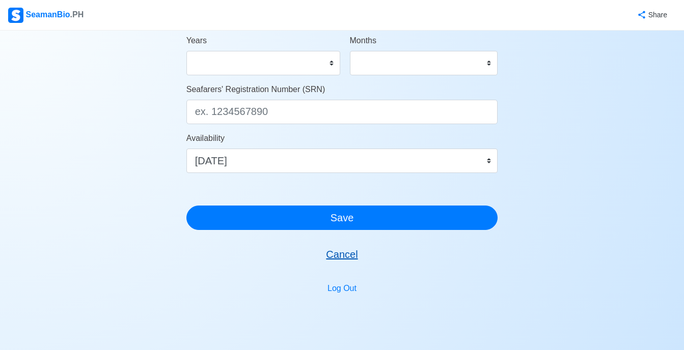
scroll to position [592, 0]
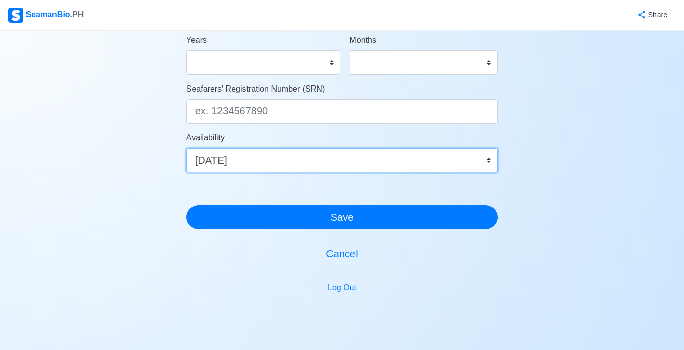
click at [218, 161] on select "Immediate [DATE] [DATE] [DATE] [DATE] [DATE] [DATE] [DATE] [DATE] [DATE]" at bounding box center [342, 160] width 312 height 24
select select
click at [186, 148] on select "Immediate [DATE] [DATE] [DATE] [DATE] [DATE] [DATE] [DATE] [DATE] [DATE]" at bounding box center [342, 160] width 312 height 24
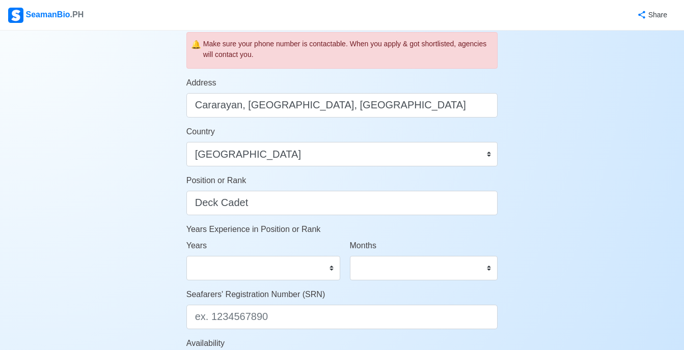
scroll to position [386, 0]
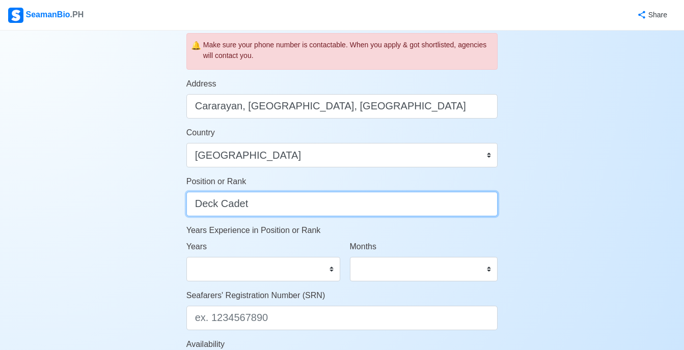
click at [265, 192] on input "Deck Cadet" at bounding box center [342, 204] width 312 height 24
click at [263, 208] on input "Deck Cadet" at bounding box center [342, 204] width 312 height 24
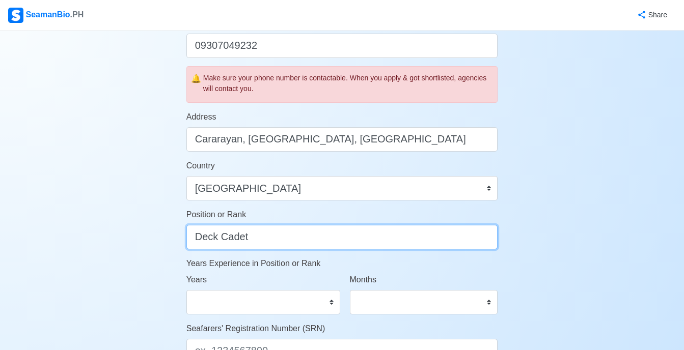
scroll to position [352, 0]
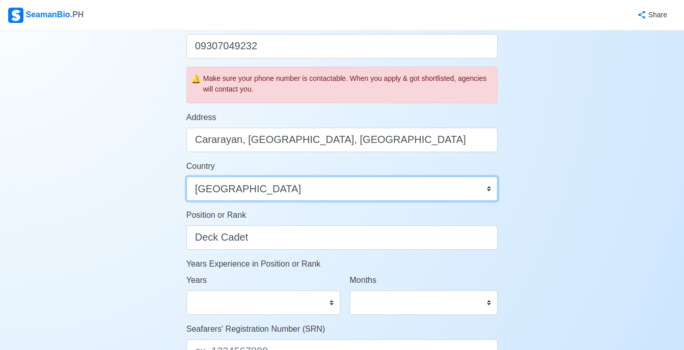
click at [272, 185] on select "[GEOGRAPHIC_DATA] [GEOGRAPHIC_DATA] [GEOGRAPHIC_DATA] [GEOGRAPHIC_DATA] [US_STA…" at bounding box center [342, 189] width 312 height 24
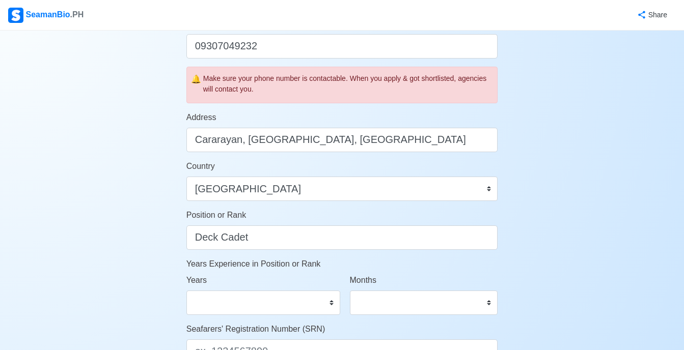
click at [142, 153] on div "Account Setup 🗂️ Your Job Status Onboard Actively Looking for Job Not Looking f…" at bounding box center [342, 143] width 684 height 929
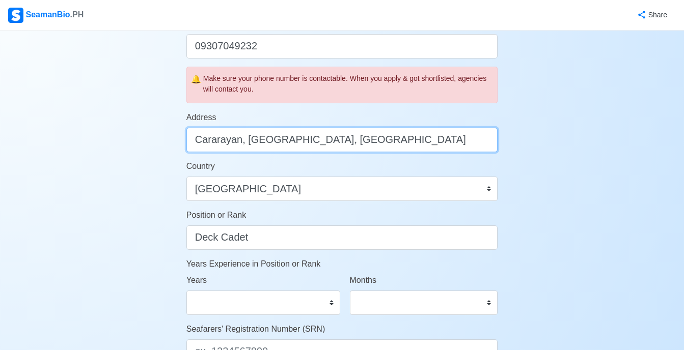
drag, startPoint x: 367, startPoint y: 142, endPoint x: 116, endPoint y: 150, distance: 250.7
click at [116, 150] on div "Account Setup 🗂️ Your Job Status Onboard Actively Looking for Job Not Looking f…" at bounding box center [342, 143] width 684 height 929
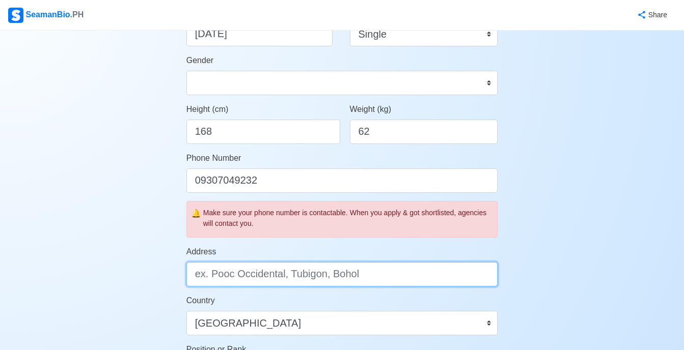
scroll to position [210, 0]
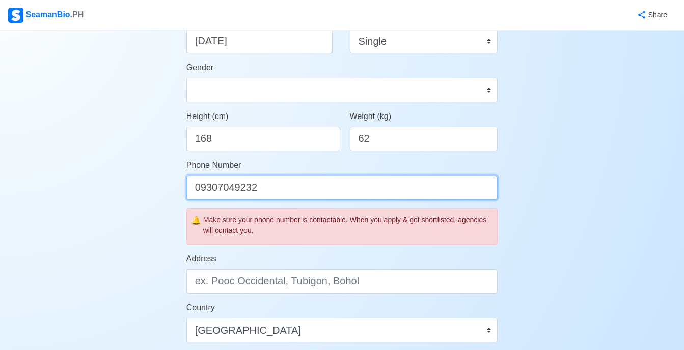
drag, startPoint x: 262, startPoint y: 193, endPoint x: 75, endPoint y: 184, distance: 187.1
click at [75, 184] on div "Account Setup 🗂️ Your Job Status Onboard Actively Looking for Job Not Looking f…" at bounding box center [342, 284] width 684 height 929
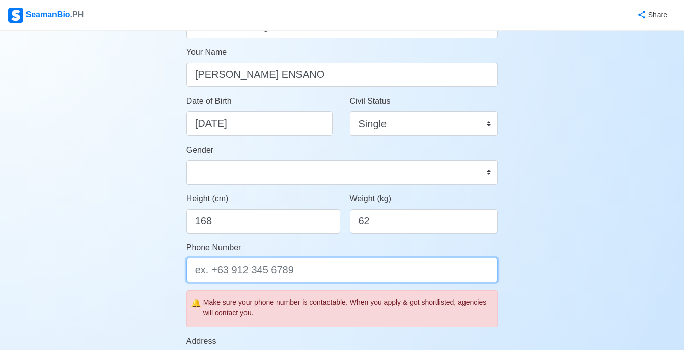
scroll to position [125, 0]
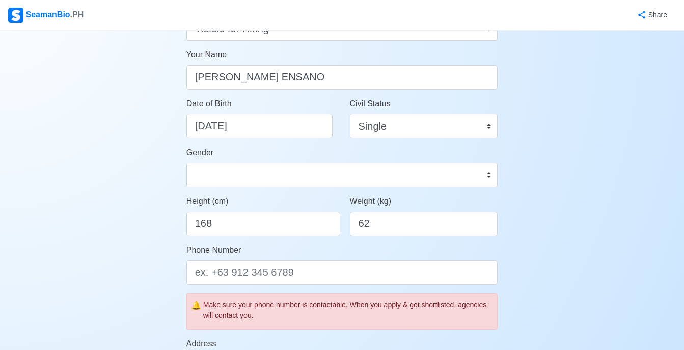
click at [264, 145] on div "Date of Birth [DEMOGRAPHIC_DATA]" at bounding box center [260, 122] width 163 height 49
select select "****"
select select "*******"
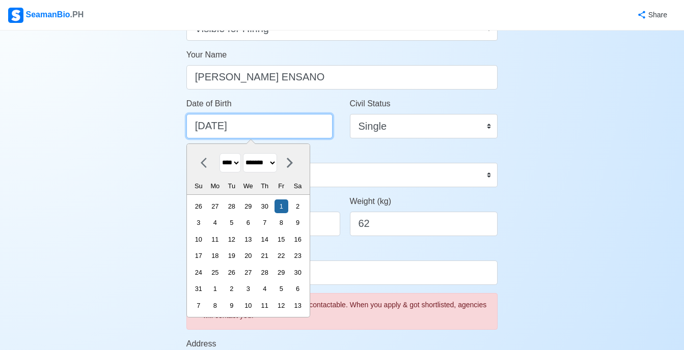
drag, startPoint x: 262, startPoint y: 137, endPoint x: 85, endPoint y: 138, distance: 177.7
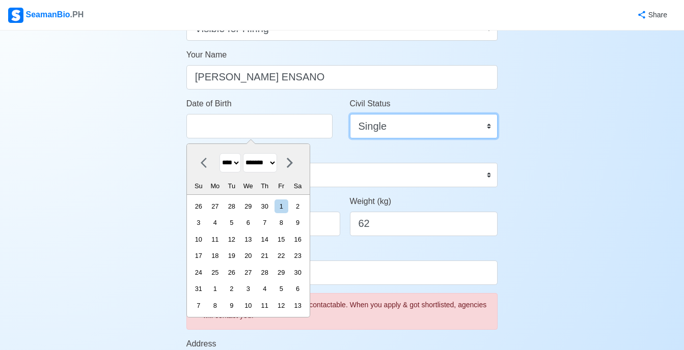
type input "[DATE]"
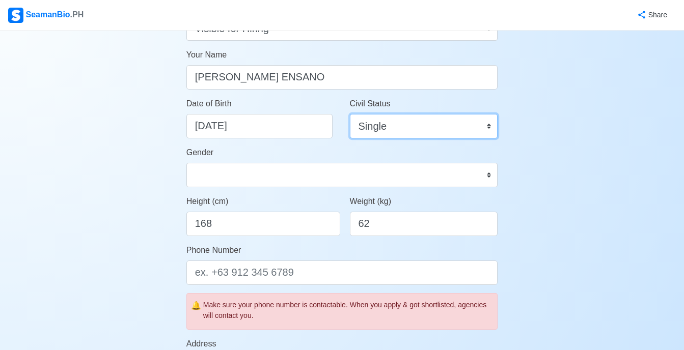
drag, startPoint x: 419, startPoint y: 124, endPoint x: 344, endPoint y: 121, distance: 75.0
click at [344, 121] on div "Civil Status Single Married Widowed Separated" at bounding box center [423, 122] width 163 height 49
click at [315, 158] on div "Gender [DEMOGRAPHIC_DATA] [DEMOGRAPHIC_DATA]" at bounding box center [342, 167] width 312 height 41
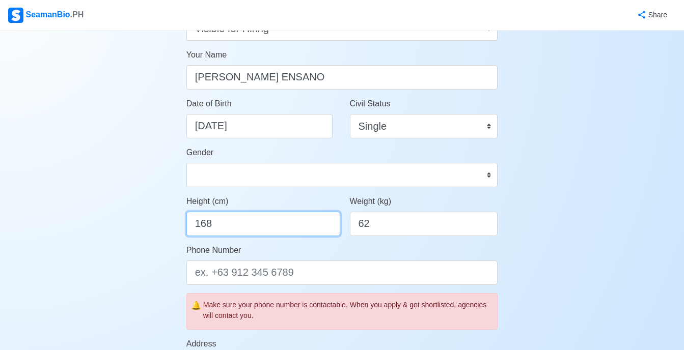
drag, startPoint x: 272, startPoint y: 222, endPoint x: 93, endPoint y: 243, distance: 181.0
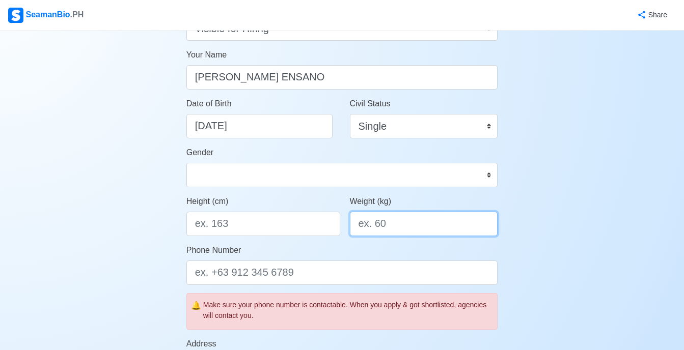
drag, startPoint x: 401, startPoint y: 227, endPoint x: 240, endPoint y: 232, distance: 161.0
click at [240, 232] on div "Height (cm) Weight (kg)" at bounding box center [342, 220] width 327 height 49
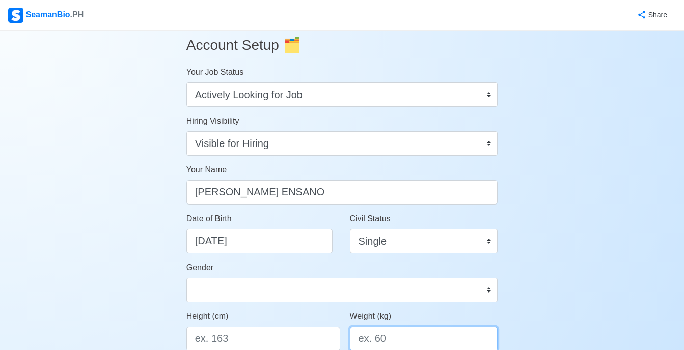
scroll to position [0, 0]
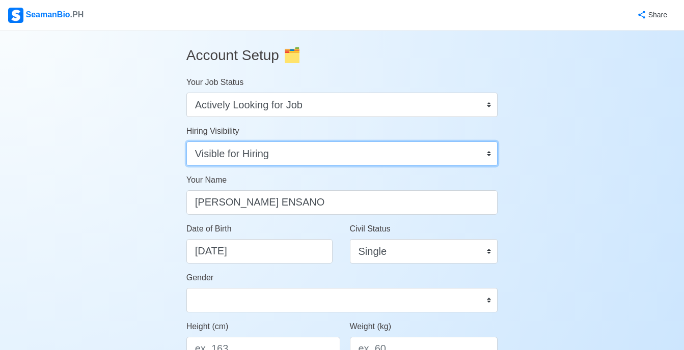
click at [240, 154] on select "Visible for Hiring Not Visible for Hiring" at bounding box center [342, 154] width 312 height 24
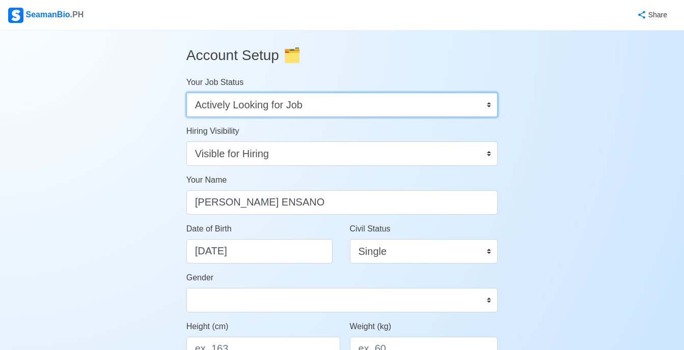
click at [227, 109] on select "Onboard Actively Looking for Job Not Looking for Job" at bounding box center [342, 105] width 312 height 24
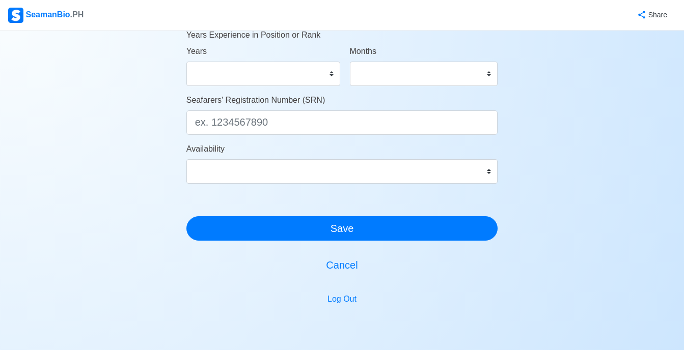
scroll to position [634, 0]
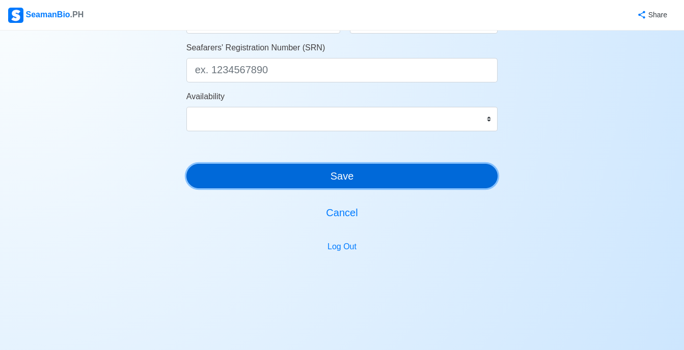
click at [323, 183] on button "Save" at bounding box center [342, 176] width 312 height 24
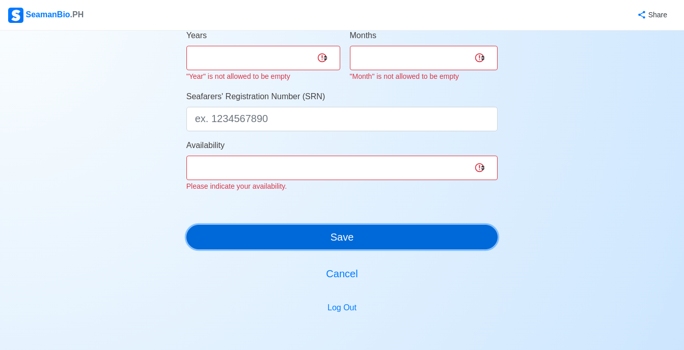
scroll to position [670, 0]
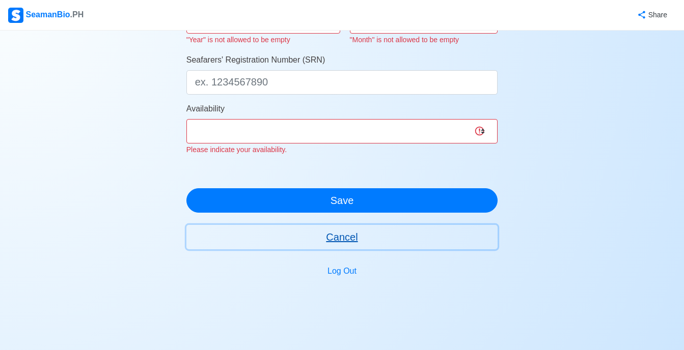
click at [343, 238] on button "Cancel" at bounding box center [342, 237] width 312 height 24
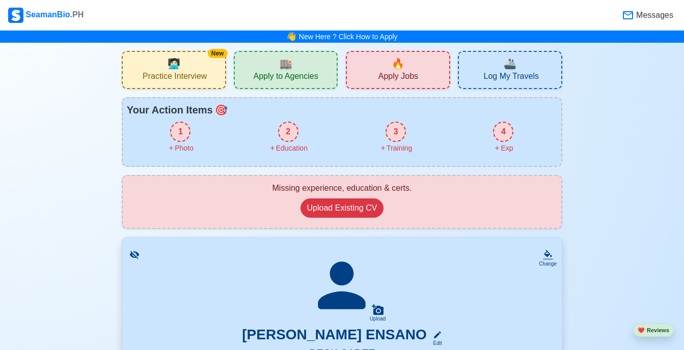
click at [482, 60] on div "🚢 Log My Travels" at bounding box center [510, 70] width 104 height 38
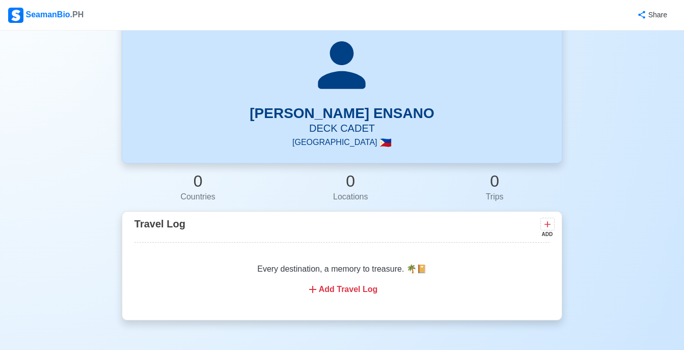
scroll to position [9, 0]
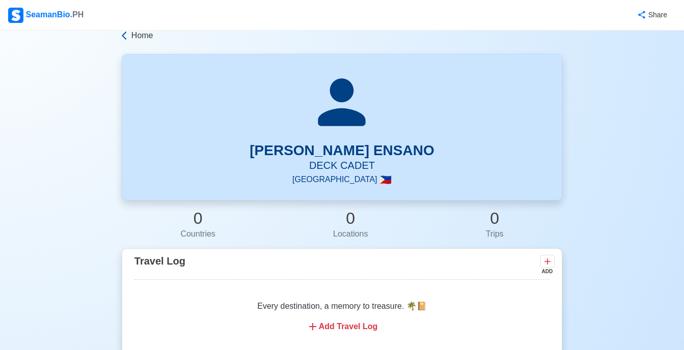
click at [137, 40] on span "Home" at bounding box center [142, 36] width 22 height 12
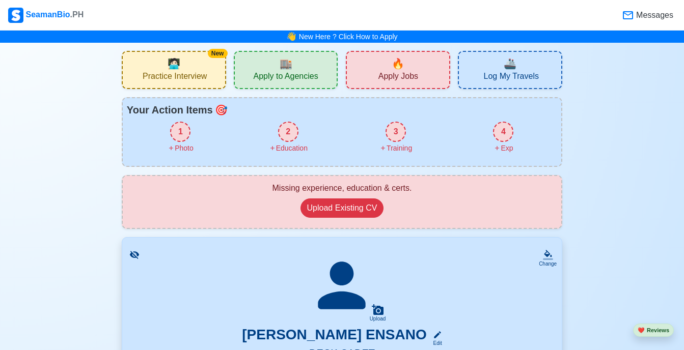
click at [163, 70] on div "New 🧑🏻‍💻 Practice Interview" at bounding box center [174, 70] width 104 height 38
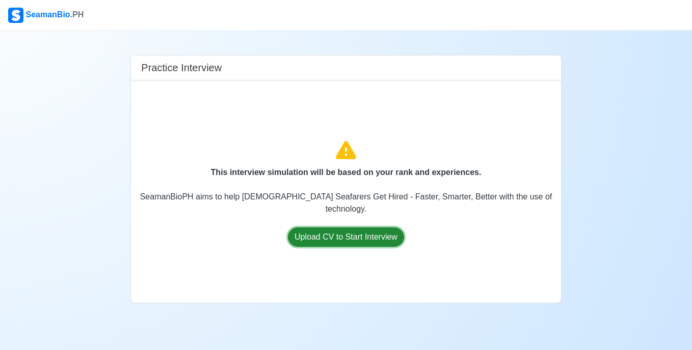
click at [341, 231] on button "Upload CV to Start Interview" at bounding box center [346, 237] width 116 height 19
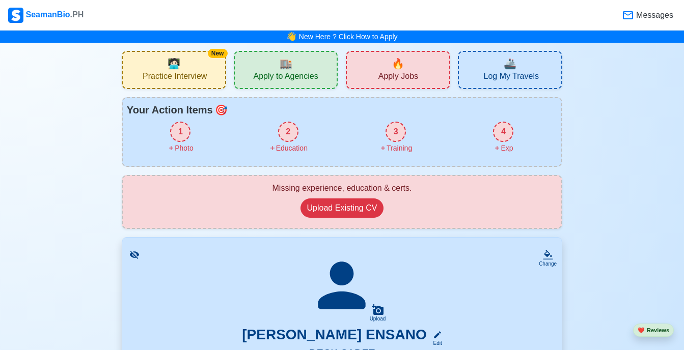
click at [184, 73] on span "Practice Interview" at bounding box center [175, 77] width 64 height 13
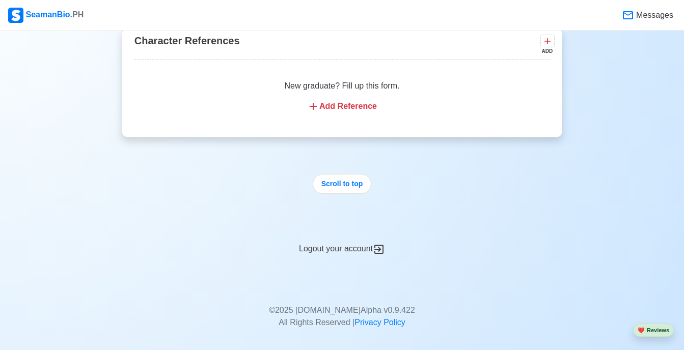
scroll to position [1724, 0]
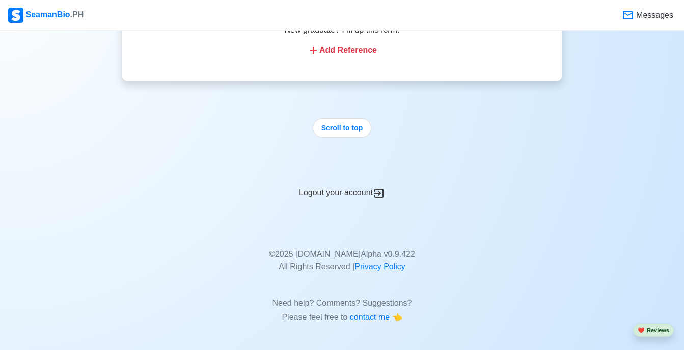
click at [337, 190] on div "Logout your account" at bounding box center [342, 187] width 441 height 25
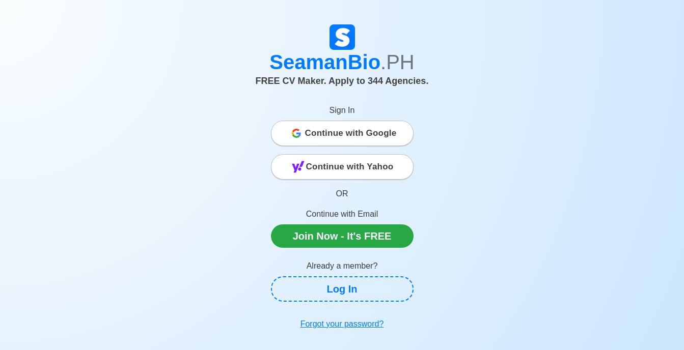
click at [273, 13] on div "SeamanBio .PH FREE CV Maker. Apply to 344 Agencies. Sign In Continue with Googl…" at bounding box center [342, 173] width 684 height 322
